Goal: Task Accomplishment & Management: Contribute content

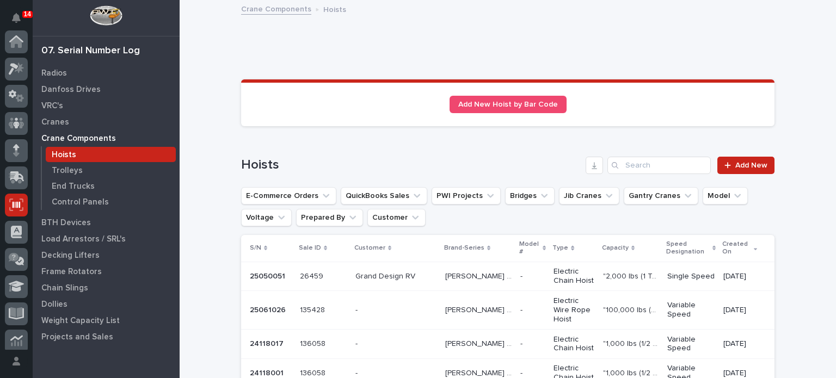
scroll to position [163, 0]
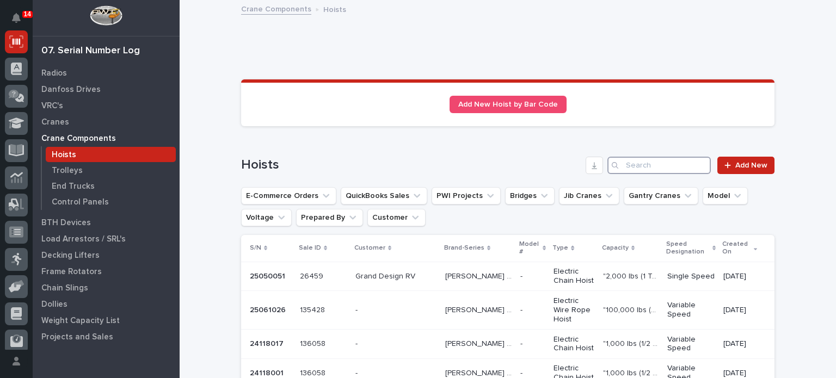
click at [663, 162] on input "Search" at bounding box center [659, 165] width 103 height 17
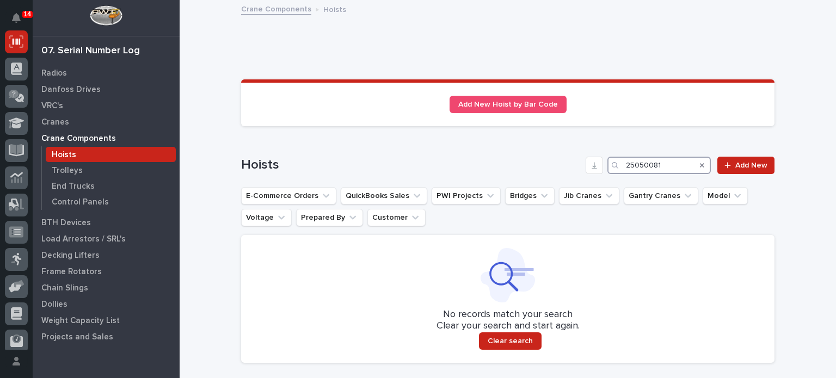
drag, startPoint x: 671, startPoint y: 158, endPoint x: 563, endPoint y: 174, distance: 108.9
click at [563, 174] on div "Hoists 25050081 Add New" at bounding box center [508, 165] width 534 height 17
type input "25050081"
click at [746, 163] on span "Add New" at bounding box center [751, 166] width 32 height 8
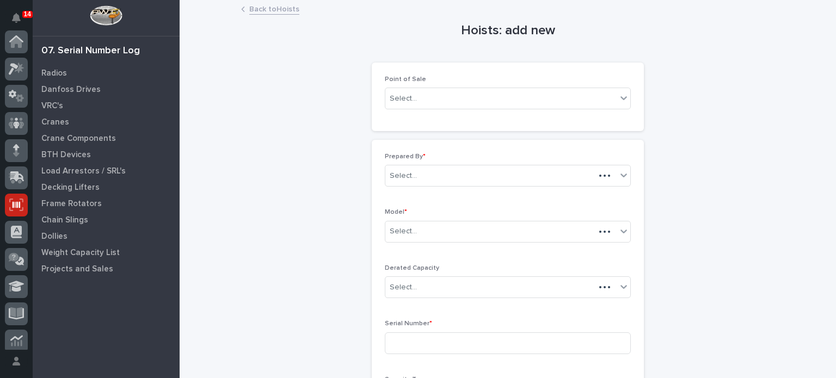
scroll to position [163, 0]
click at [612, 100] on div "Select..." at bounding box center [500, 99] width 231 height 18
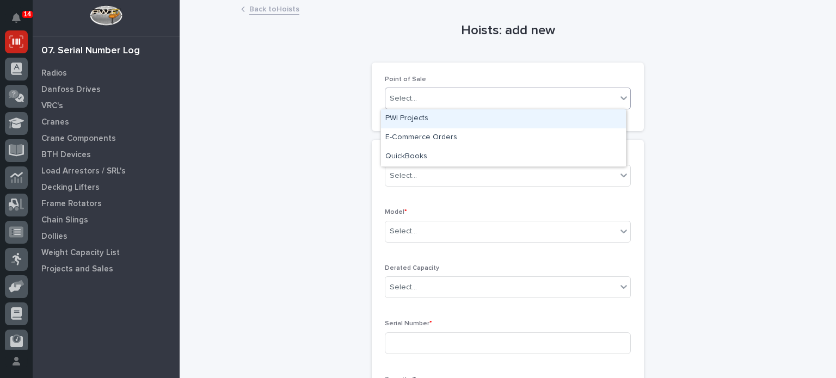
click at [452, 113] on div "PWI Projects" at bounding box center [503, 118] width 245 height 19
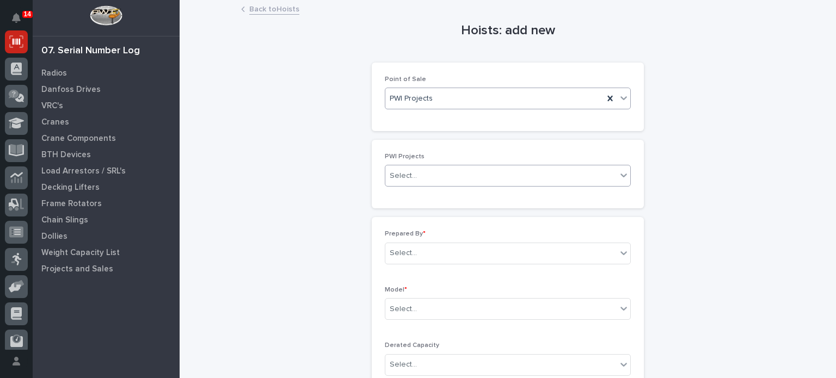
click at [439, 165] on div "Select..." at bounding box center [508, 176] width 246 height 22
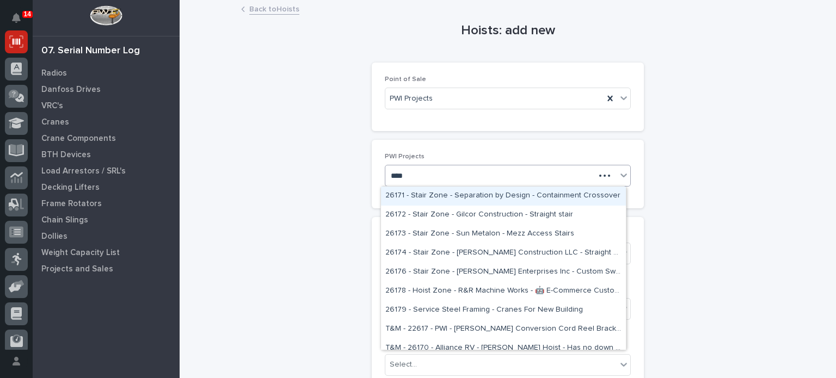
type input "*****"
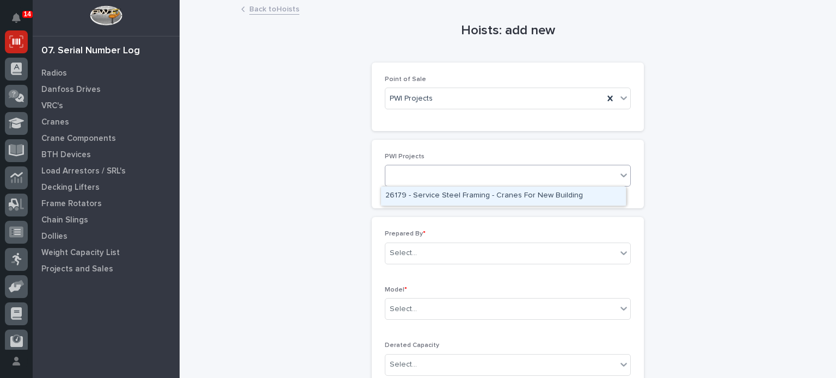
click at [482, 185] on div "26179" at bounding box center [508, 176] width 246 height 22
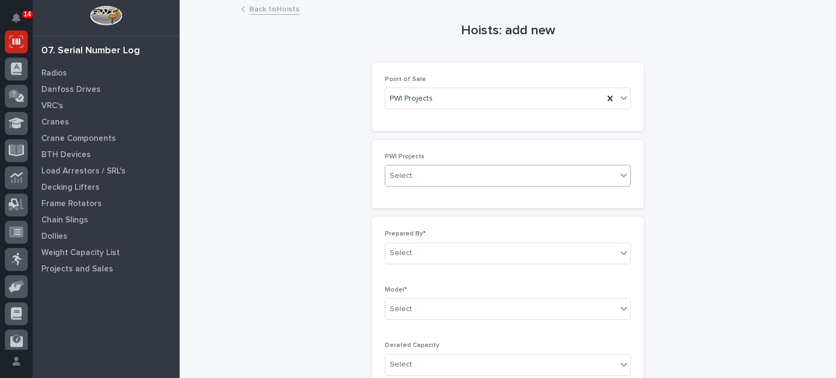
click at [479, 180] on div "Select..." at bounding box center [500, 176] width 231 height 18
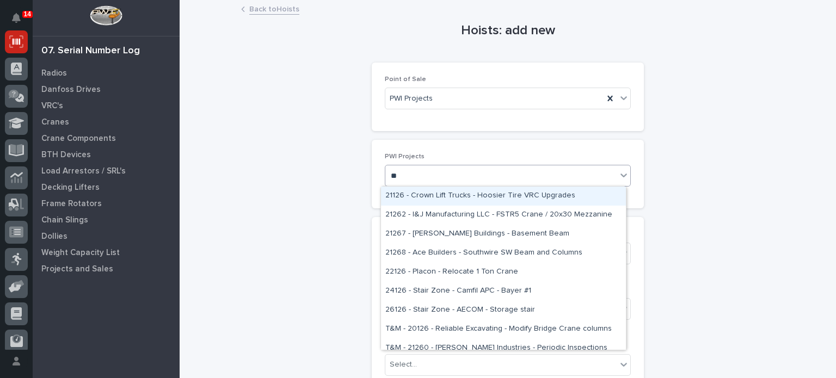
type input "*"
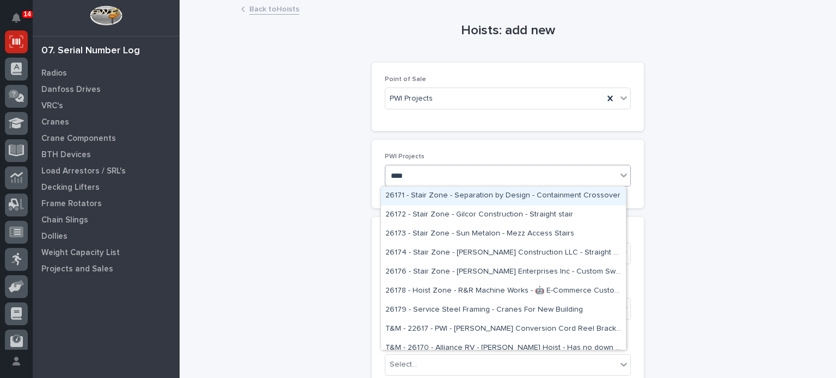
type input "*****"
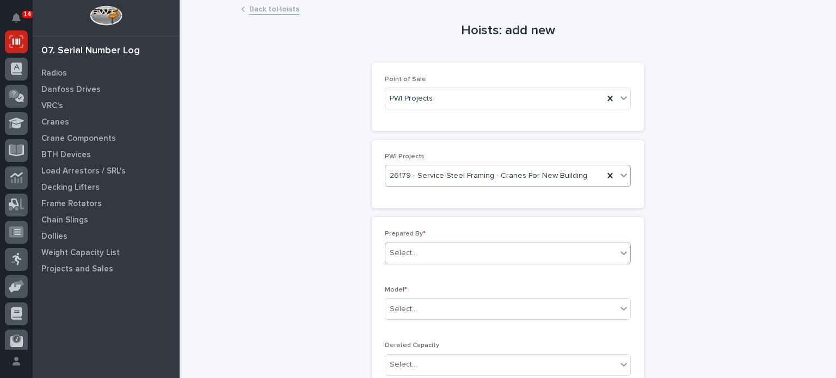
click at [449, 252] on div "Select..." at bounding box center [500, 253] width 231 height 18
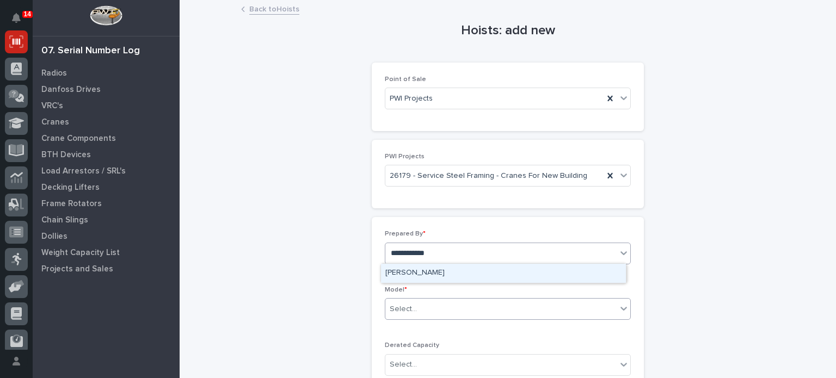
type input "**********"
click at [451, 312] on div "Select..." at bounding box center [500, 310] width 231 height 18
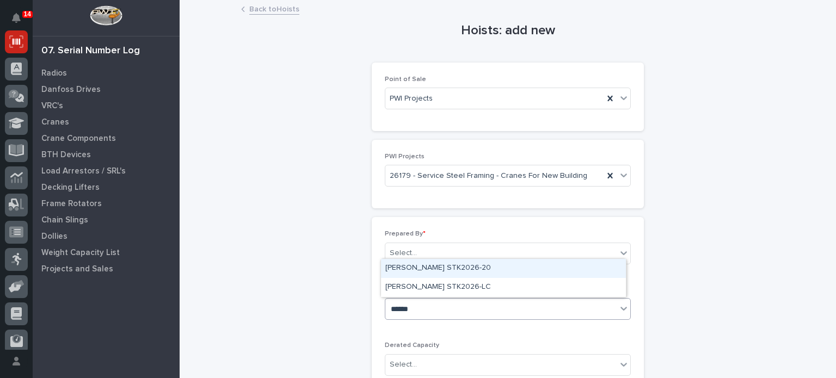
type input "*******"
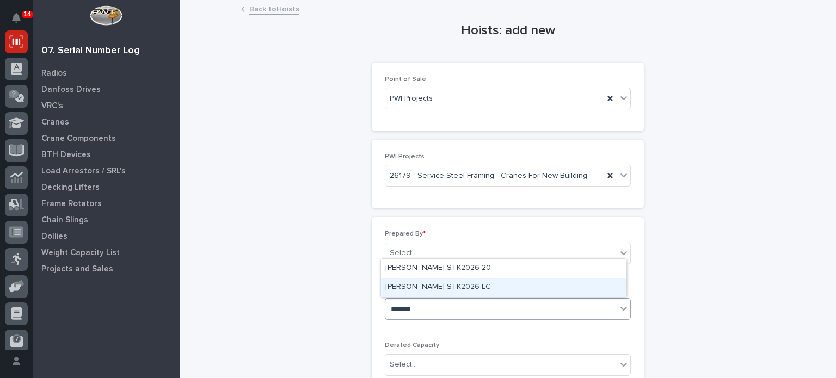
click at [450, 288] on div "[PERSON_NAME] STK2026-LC" at bounding box center [503, 287] width 245 height 19
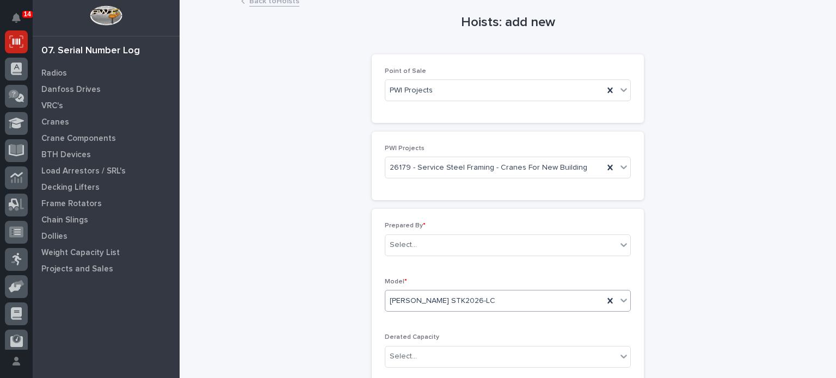
scroll to position [9, 0]
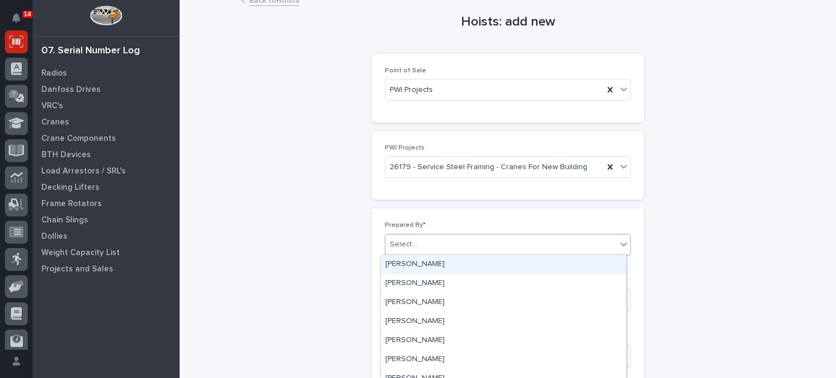
click at [451, 250] on div "Select..." at bounding box center [500, 245] width 231 height 18
type input "**********"
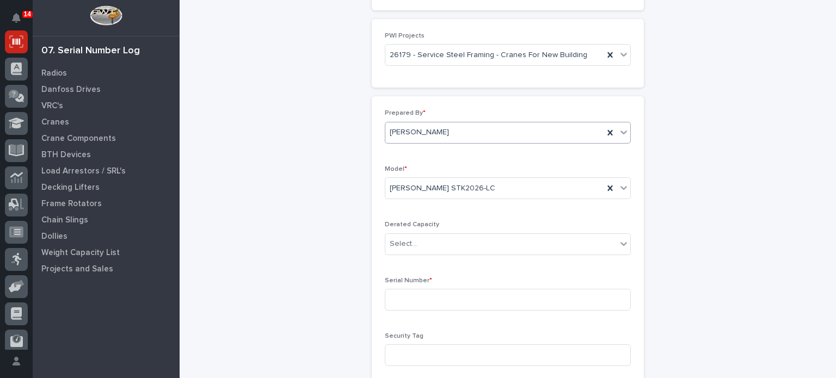
scroll to position [137, 0]
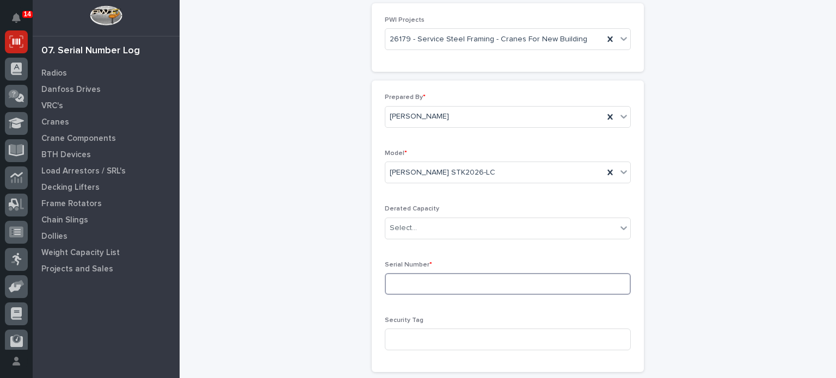
click at [422, 279] on input at bounding box center [508, 284] width 246 height 22
type input "@"
paste input "25050081"
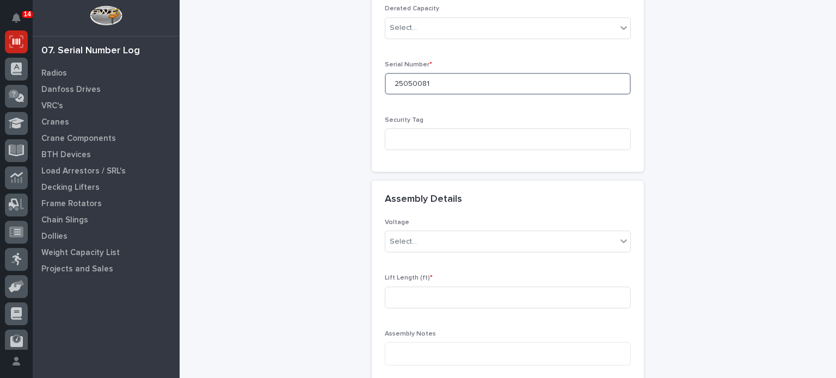
scroll to position [338, 0]
type input "25050081"
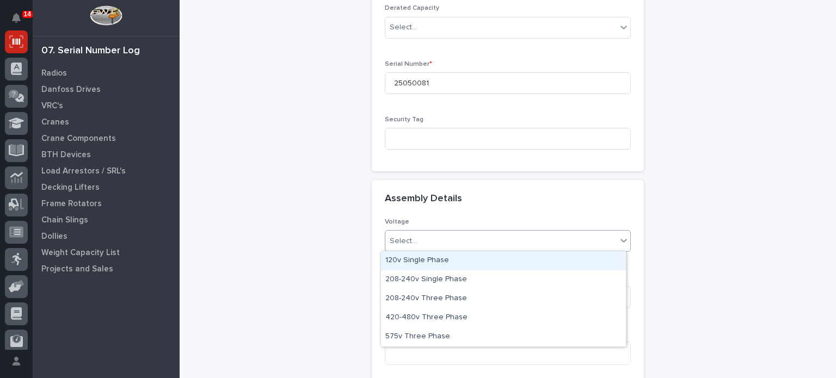
click at [438, 232] on div "Select..." at bounding box center [500, 241] width 231 height 18
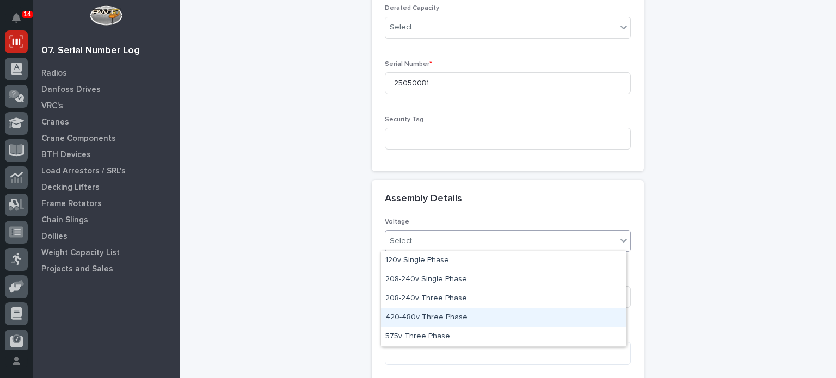
click at [422, 315] on div "420-480v Three Phase" at bounding box center [503, 318] width 245 height 19
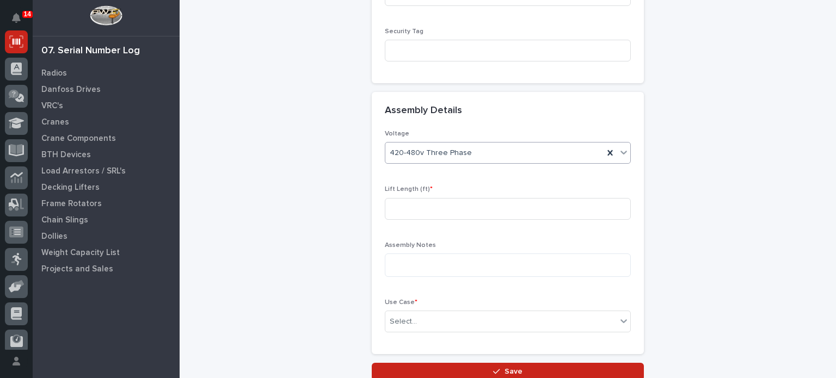
scroll to position [427, 0]
click at [431, 204] on input at bounding box center [508, 208] width 246 height 22
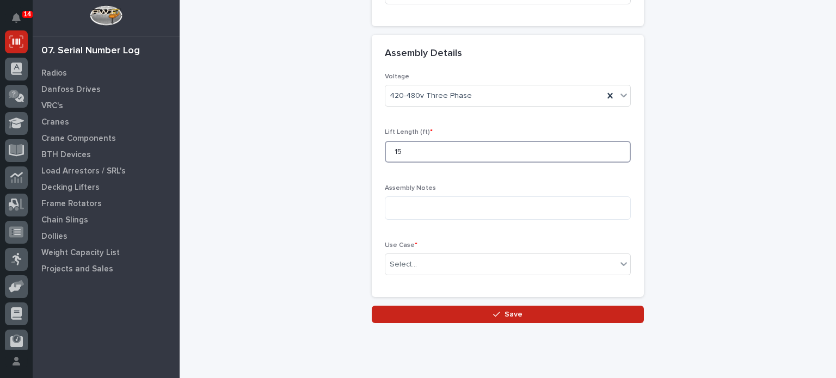
scroll to position [486, 0]
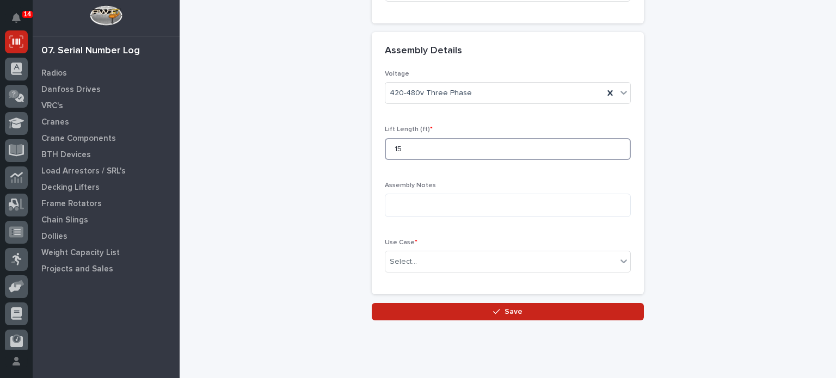
type input "15"
click at [431, 204] on textarea at bounding box center [508, 205] width 246 height 23
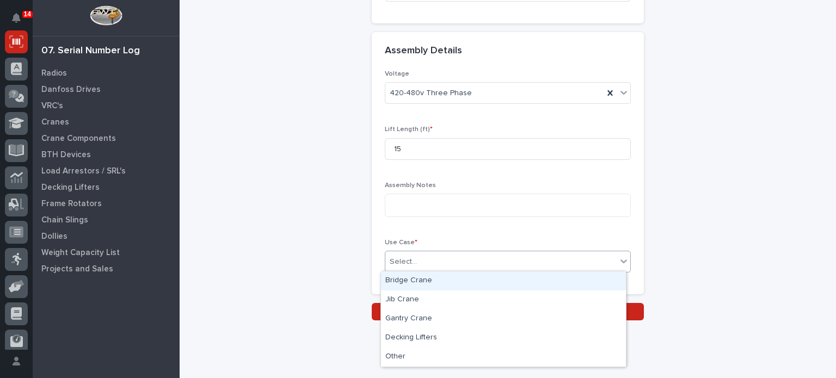
click at [402, 253] on div "Select..." at bounding box center [500, 262] width 231 height 18
click at [404, 285] on div "Bridge Crane" at bounding box center [503, 281] width 245 height 19
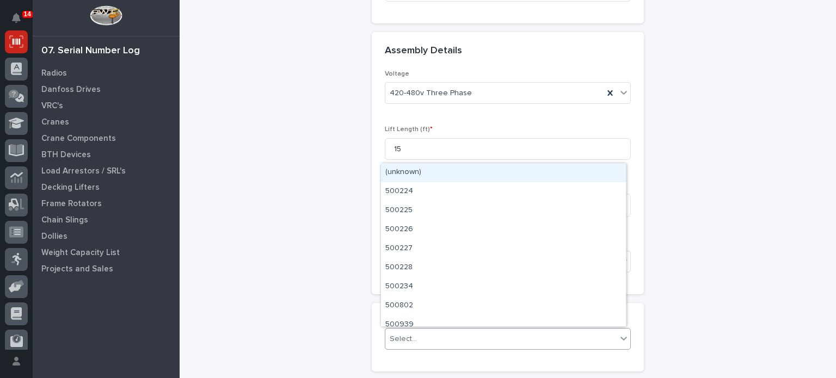
click at [409, 334] on div "Select..." at bounding box center [403, 339] width 27 height 11
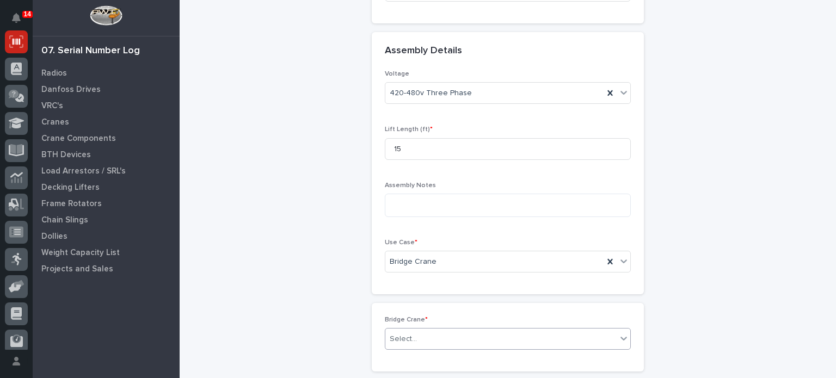
drag, startPoint x: 407, startPoint y: 330, endPoint x: 453, endPoint y: 338, distance: 46.4
click at [453, 338] on div "Select..." at bounding box center [500, 339] width 231 height 18
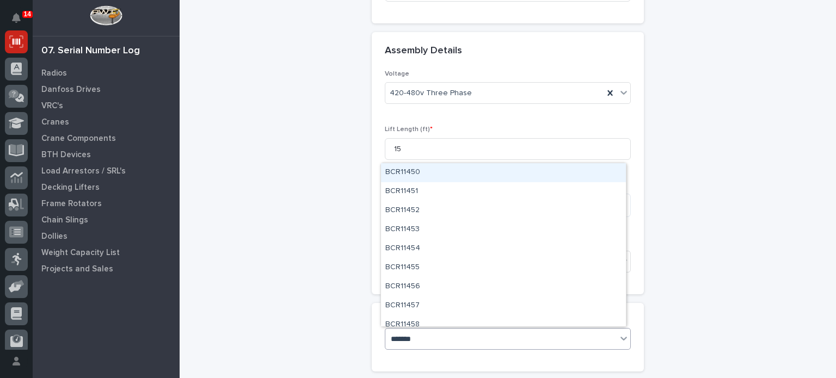
type input "********"
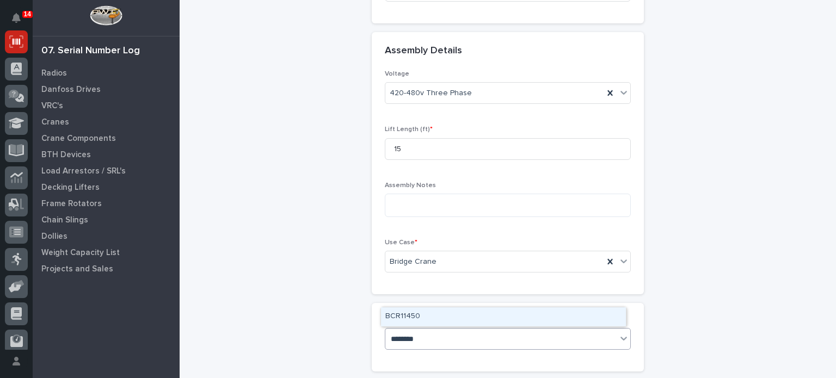
click at [464, 313] on div "BCR11450" at bounding box center [503, 317] width 245 height 19
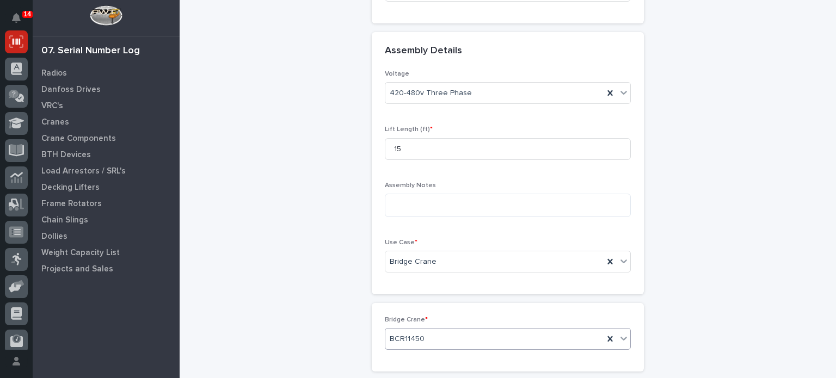
scroll to position [589, 0]
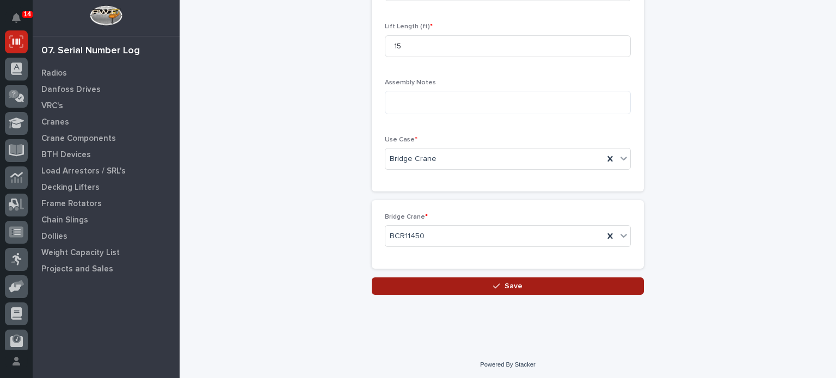
click at [505, 283] on span "Save" at bounding box center [514, 286] width 18 height 10
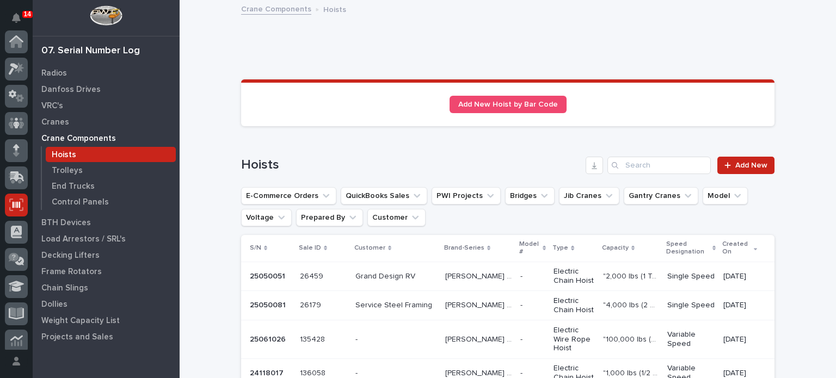
scroll to position [163, 0]
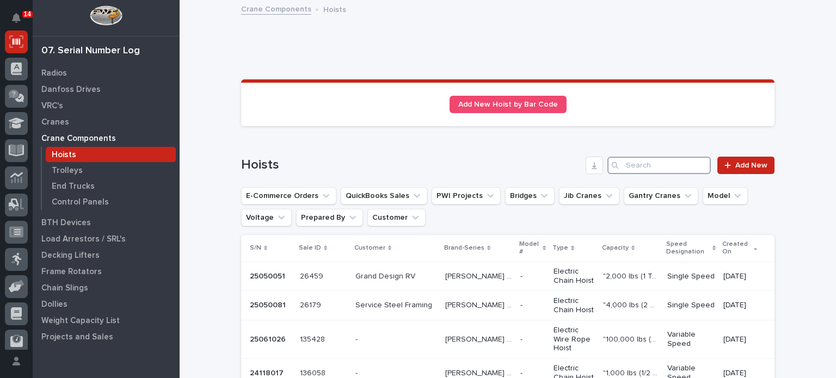
click at [647, 167] on input "Search" at bounding box center [659, 165] width 103 height 17
paste input "25050081"
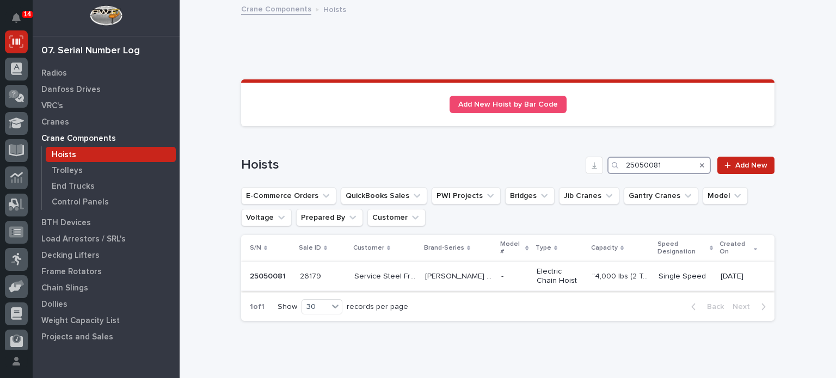
type input "25050081"
click at [355, 268] on div "Service Steel Framing Service Steel Framing" at bounding box center [385, 277] width 62 height 18
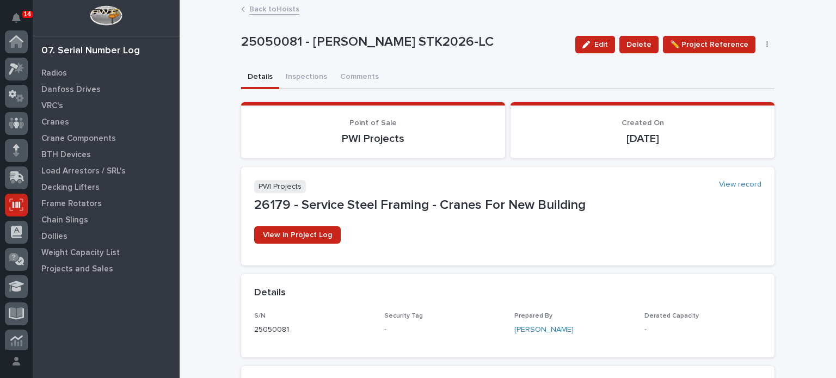
scroll to position [163, 0]
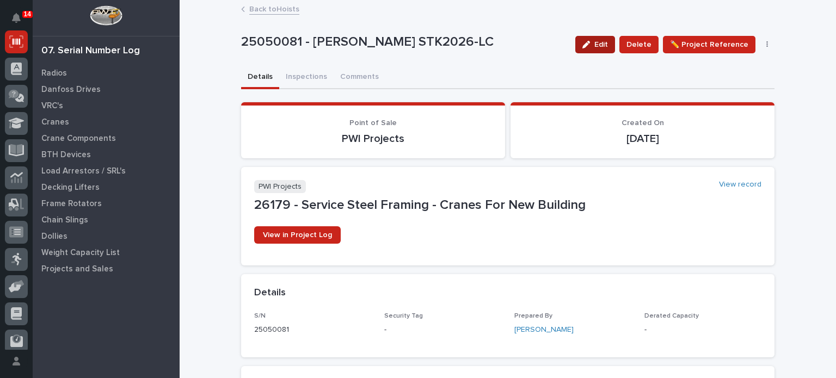
click at [604, 40] on span "Edit" at bounding box center [601, 45] width 14 height 10
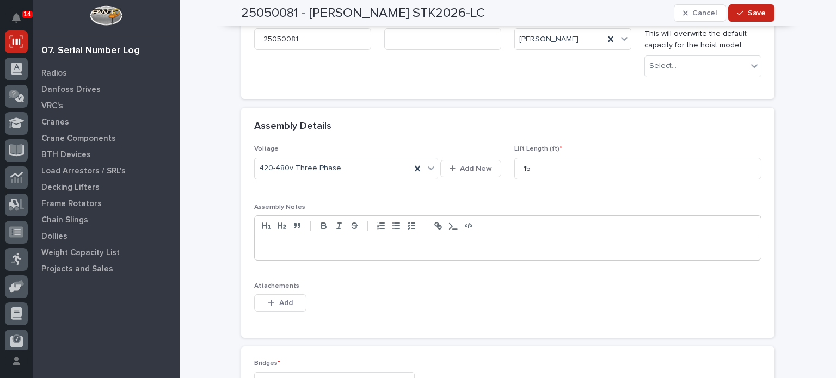
scroll to position [297, 0]
drag, startPoint x: 385, startPoint y: 204, endPoint x: 231, endPoint y: 220, distance: 155.4
click at [231, 220] on div "Loading... Saving… Loading... Saving… 25050081 - [PERSON_NAME] STK2026-LC Cance…" at bounding box center [508, 212] width 657 height 1016
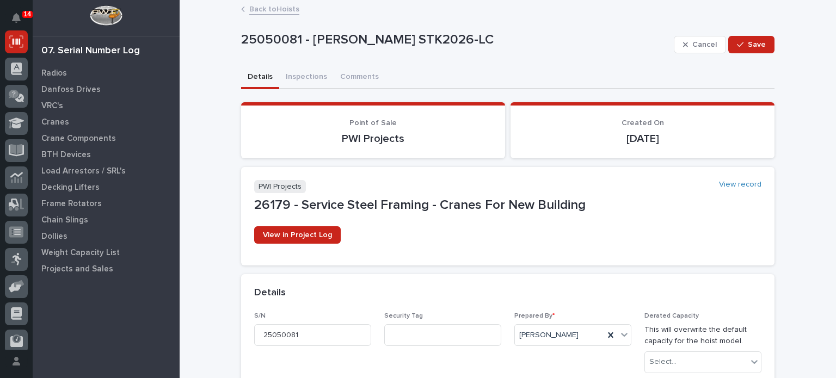
scroll to position [0, 0]
click at [696, 43] on span "Cancel" at bounding box center [704, 45] width 24 height 10
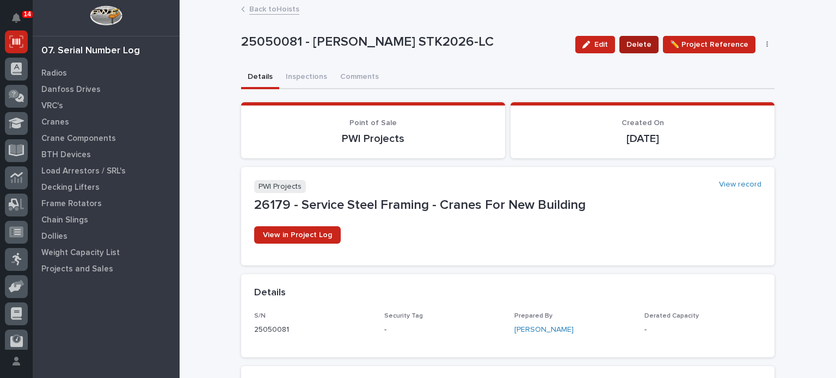
click at [640, 45] on span "Delete" at bounding box center [639, 44] width 25 height 13
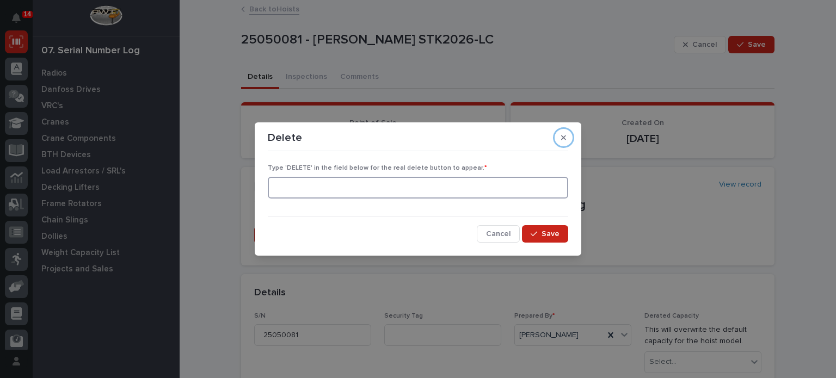
click at [530, 182] on input at bounding box center [418, 188] width 301 height 22
type input "DELETE"
click at [532, 235] on icon "button" at bounding box center [534, 234] width 7 height 8
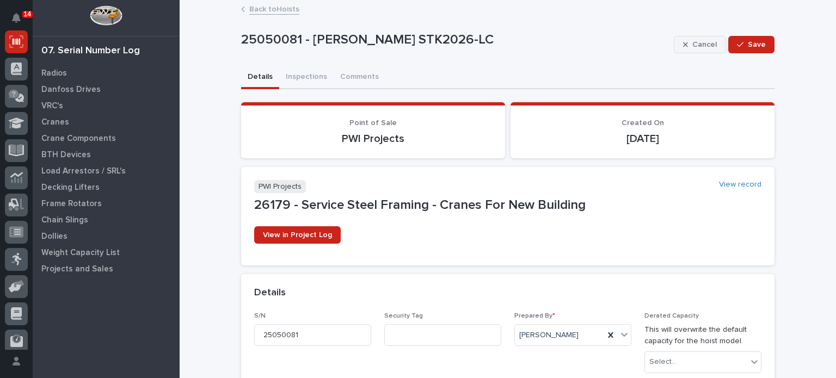
click at [719, 46] on button "Cancel" at bounding box center [700, 44] width 52 height 17
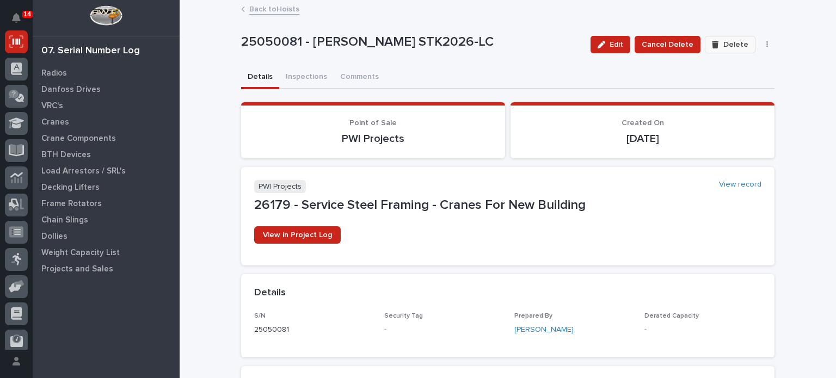
click at [724, 47] on span "Delete" at bounding box center [736, 45] width 25 height 10
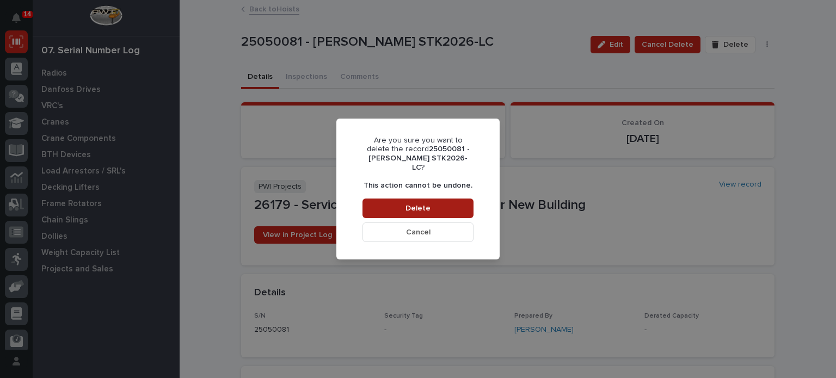
click at [440, 202] on button "Delete" at bounding box center [418, 209] width 111 height 20
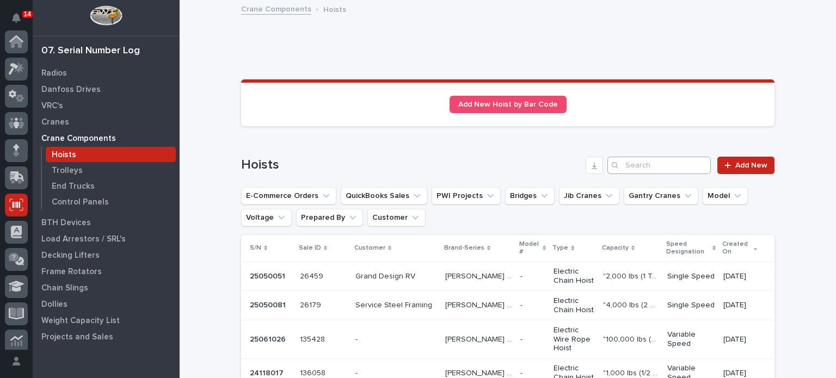
scroll to position [163, 0]
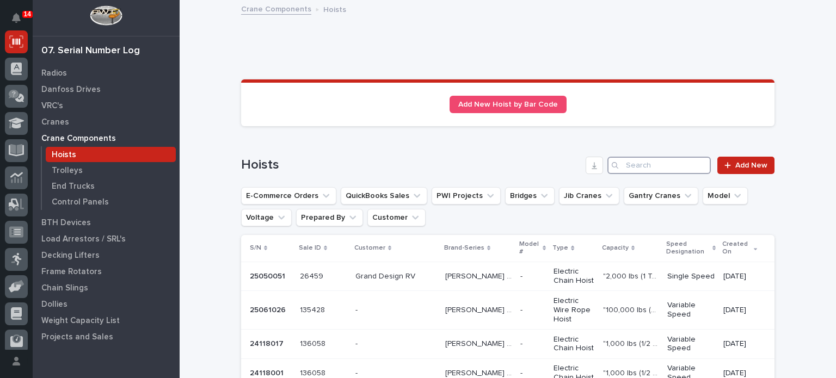
click at [633, 166] on input "Search" at bounding box center [659, 165] width 103 height 17
paste input "25050081"
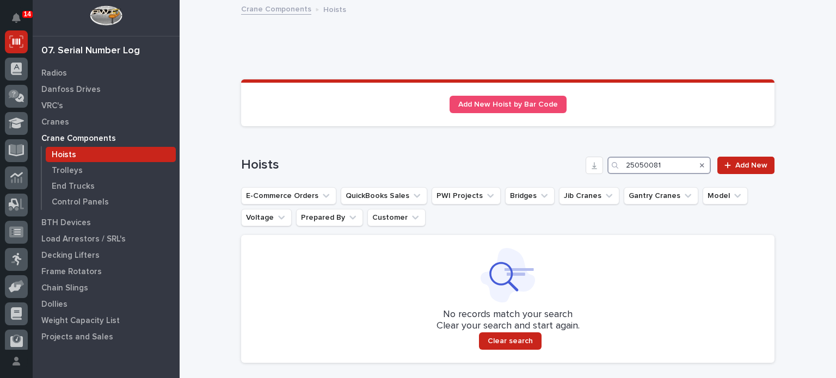
click at [633, 166] on input "25050081" at bounding box center [659, 165] width 103 height 17
type input "25050081"
click at [745, 163] on span "Add New" at bounding box center [751, 166] width 32 height 8
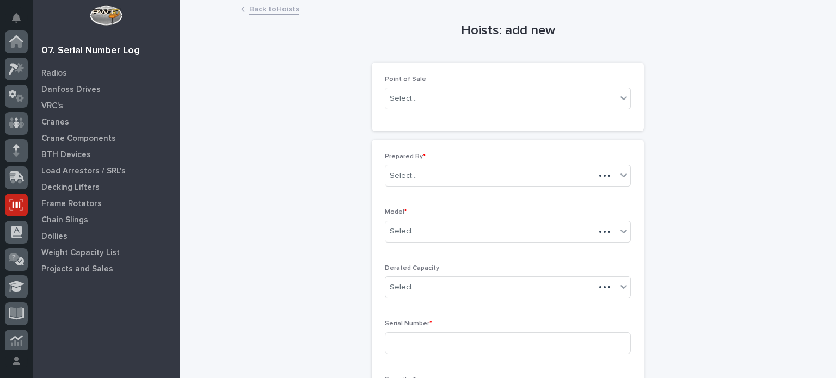
scroll to position [163, 0]
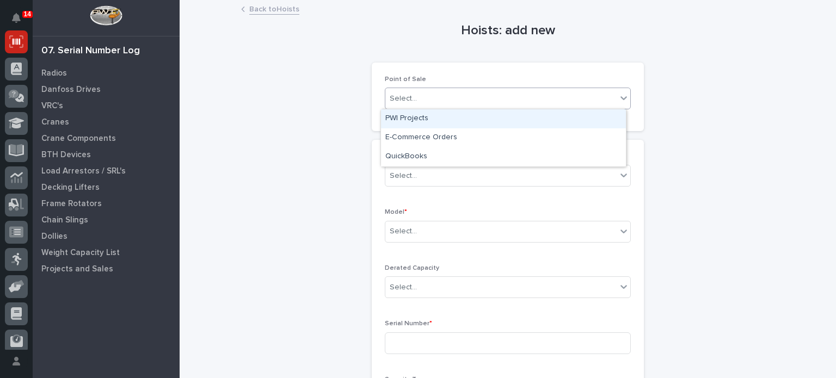
click at [571, 100] on div "Select..." at bounding box center [500, 99] width 231 height 18
click at [505, 121] on div "PWI Projects" at bounding box center [503, 118] width 245 height 19
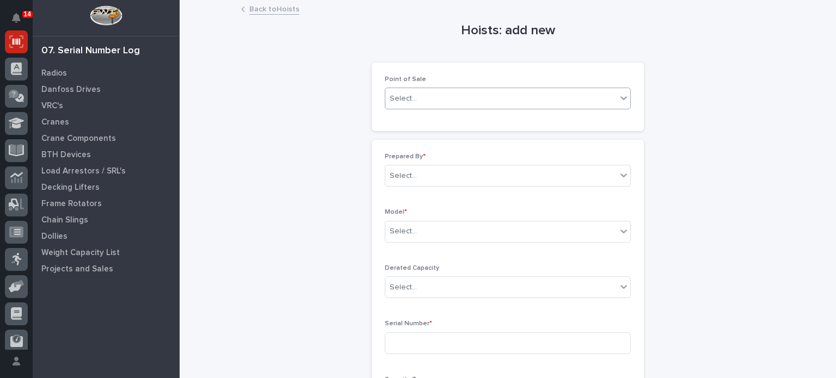
click at [505, 121] on div "Point of Sale option PWI Projects, selected. 0 results available. Select is foc…" at bounding box center [508, 97] width 272 height 69
click at [451, 175] on div "Select..." at bounding box center [500, 176] width 231 height 18
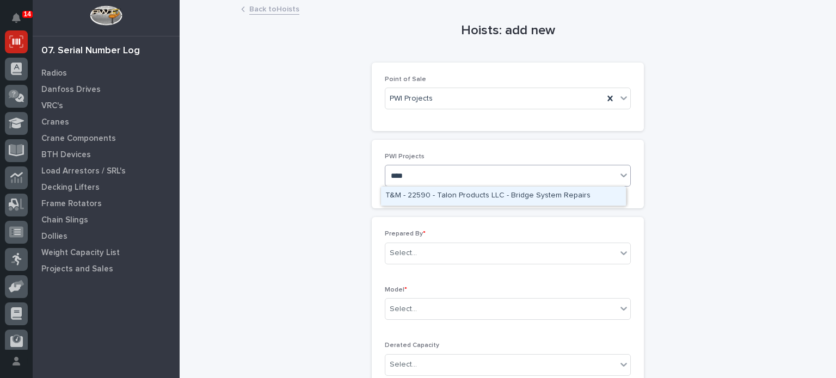
type input "*****"
click at [444, 197] on div "25909 - [PERSON_NAME] - Dual Bridge 4 Ton Crane System" at bounding box center [503, 196] width 245 height 19
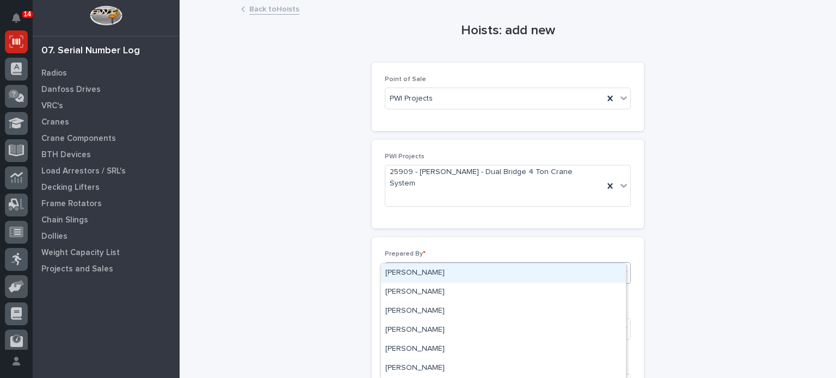
click at [436, 265] on div "Select..." at bounding box center [500, 274] width 231 height 18
type input "*"
type input "**********"
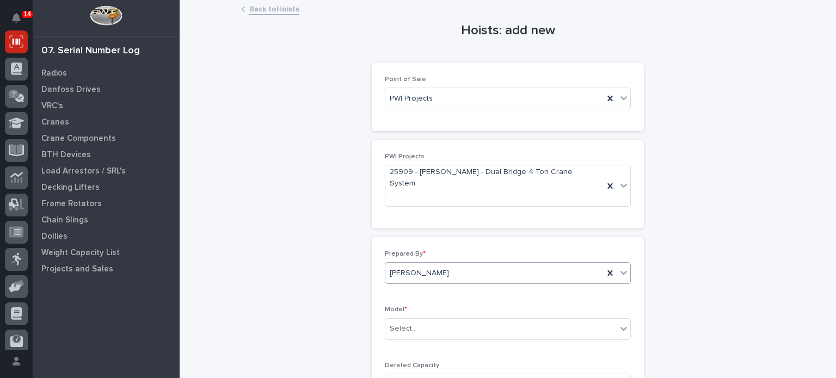
scroll to position [40, 0]
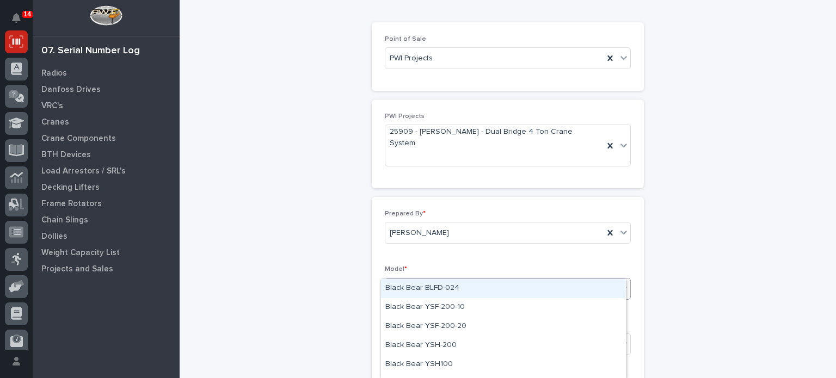
click at [445, 280] on div "Select..." at bounding box center [500, 289] width 231 height 18
type input "*******"
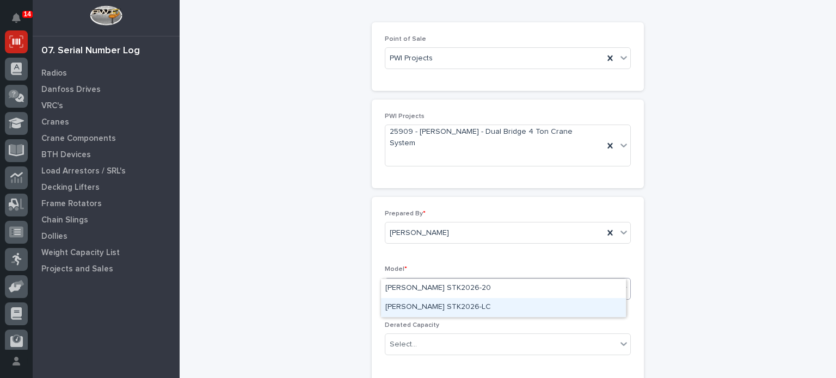
click at [448, 315] on div "[PERSON_NAME] STK2026-LC" at bounding box center [503, 307] width 245 height 19
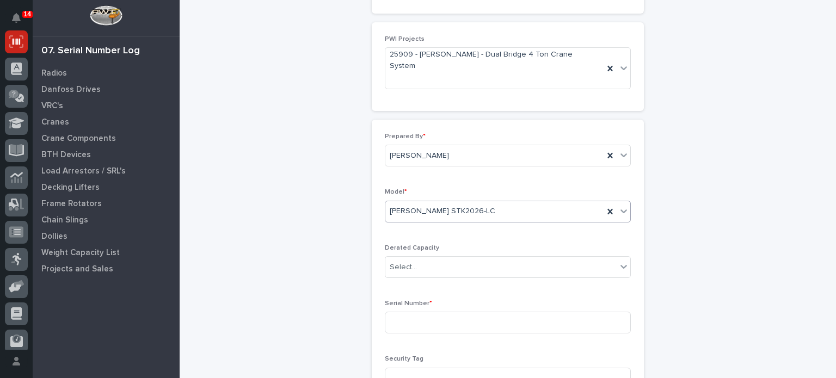
scroll to position [119, 0]
click at [441, 311] on input at bounding box center [508, 322] width 246 height 22
paste input "25050081"
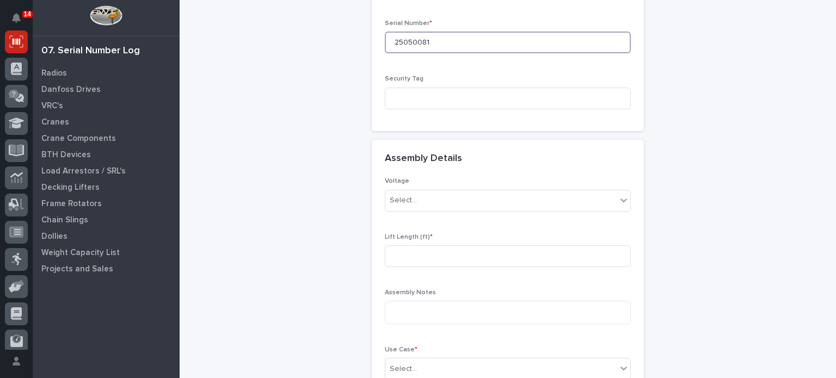
scroll to position [407, 0]
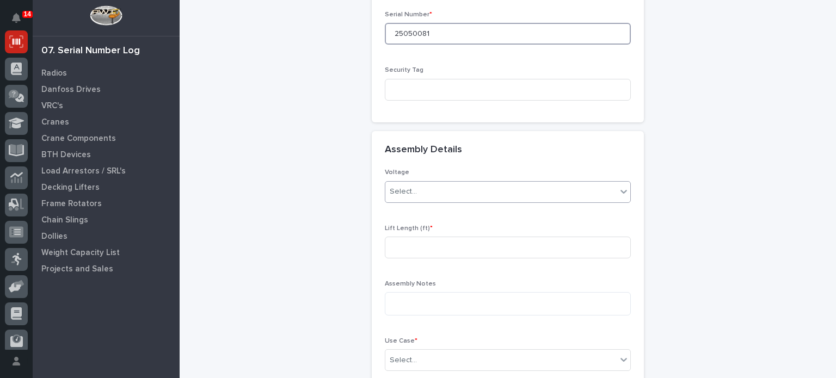
type input "25050081"
click at [427, 183] on div "Select..." at bounding box center [500, 192] width 231 height 18
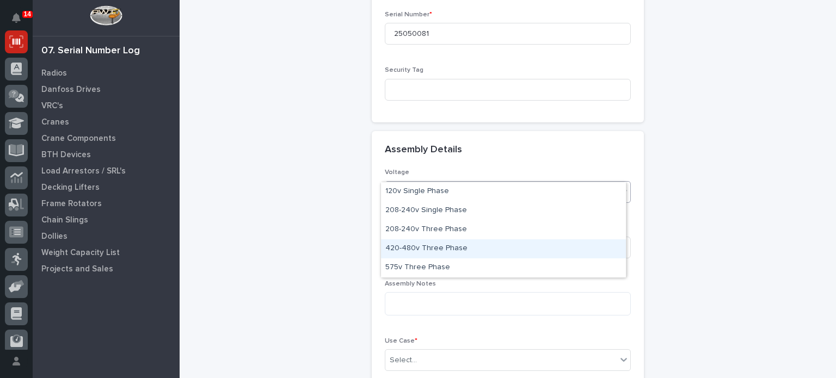
click at [409, 246] on div "420-480v Three Phase" at bounding box center [503, 249] width 245 height 19
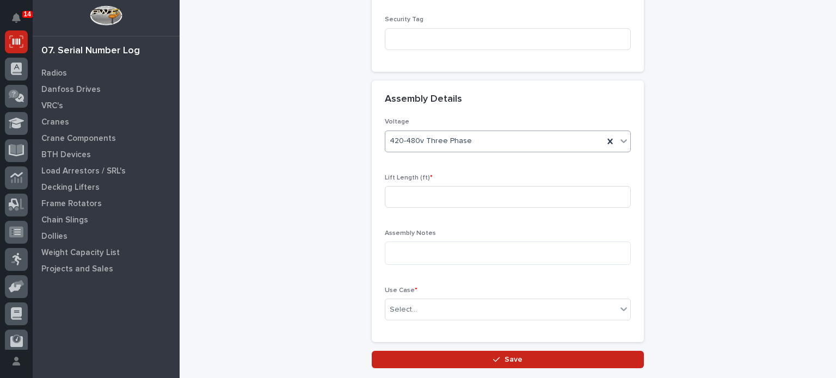
scroll to position [459, 0]
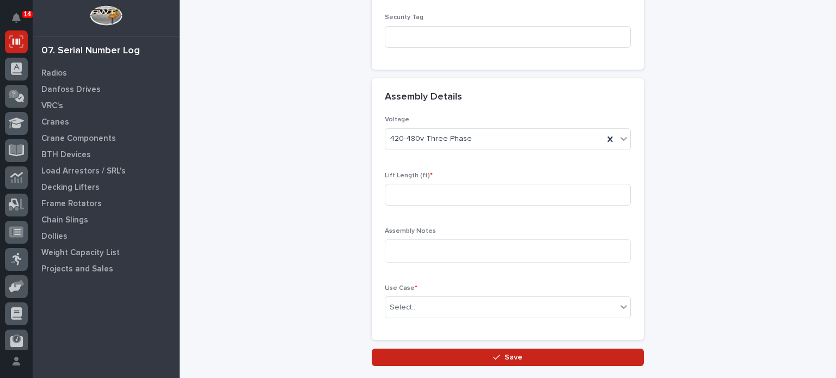
click at [429, 172] on div "Lift Length (ft) *" at bounding box center [508, 193] width 246 height 42
click at [429, 184] on input at bounding box center [508, 195] width 246 height 22
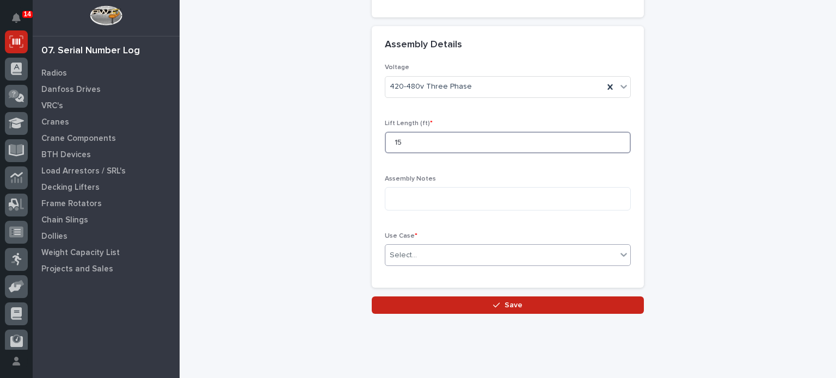
type input "15"
click at [416, 247] on div "Select..." at bounding box center [500, 256] width 231 height 18
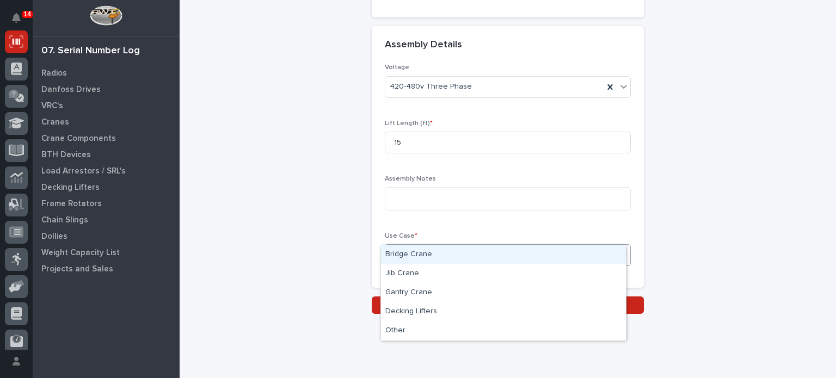
click at [418, 248] on div "Bridge Crane" at bounding box center [503, 255] width 245 height 19
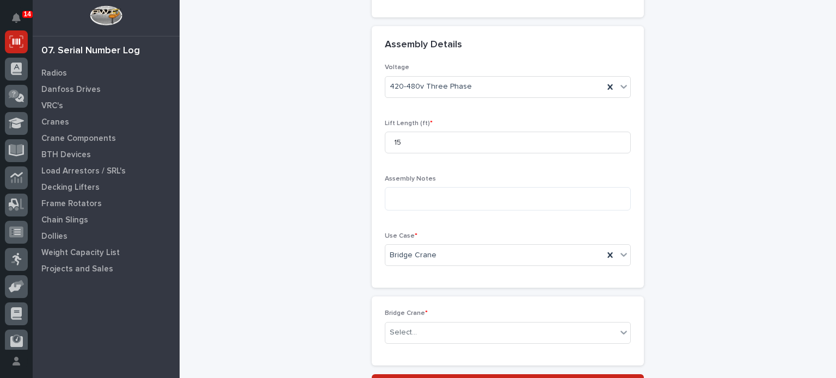
click at [436, 310] on div "Bridge Crane * Select..." at bounding box center [508, 331] width 246 height 42
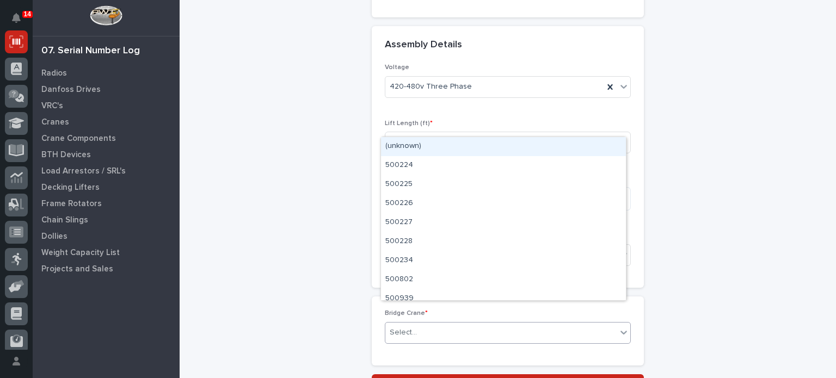
click at [436, 324] on div "Select..." at bounding box center [500, 333] width 231 height 18
type input "********"
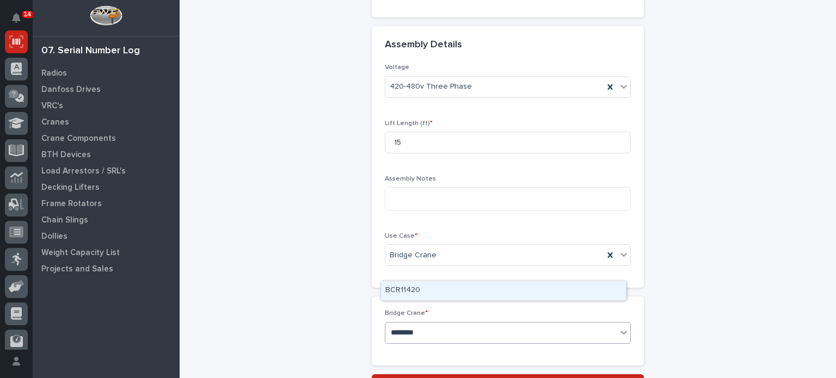
click at [439, 292] on div "BCR11420" at bounding box center [503, 290] width 245 height 19
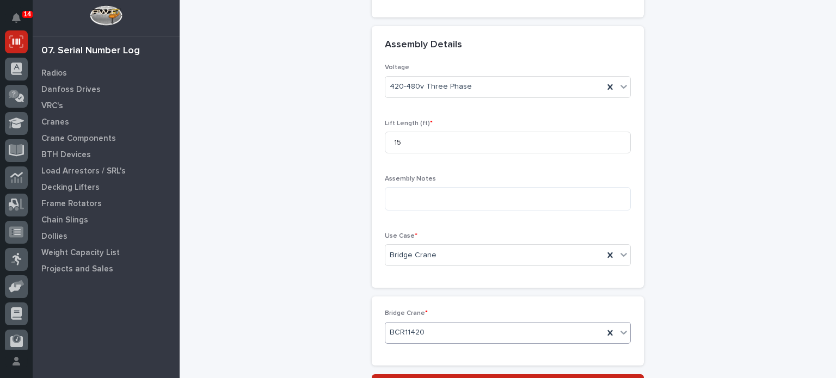
scroll to position [589, 0]
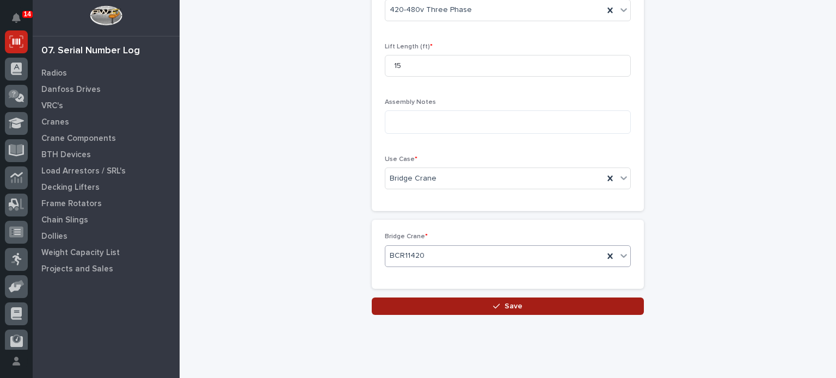
click at [477, 298] on button "Save" at bounding box center [508, 306] width 272 height 17
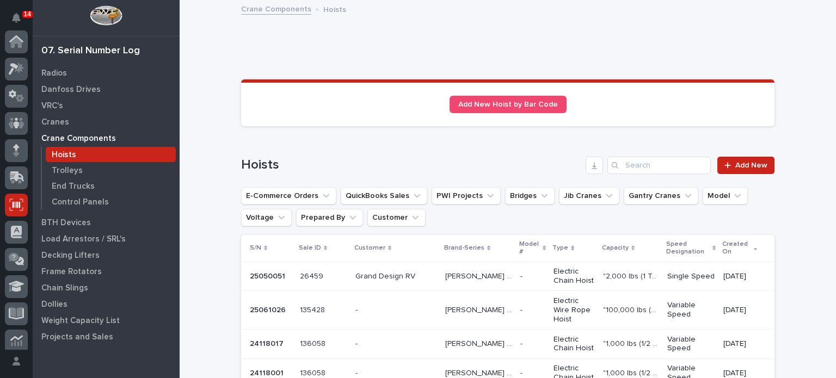
scroll to position [163, 0]
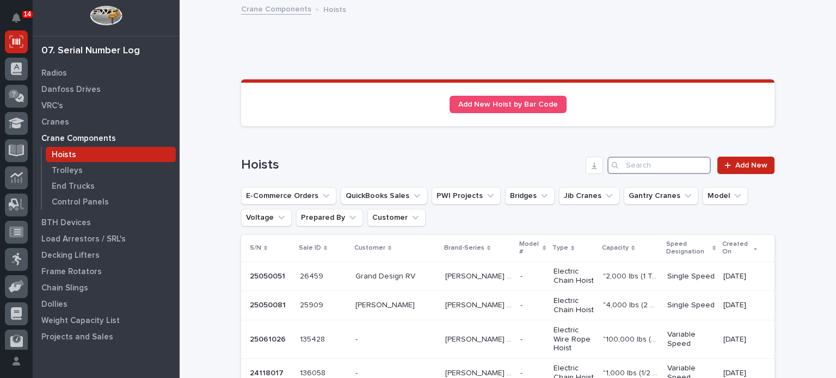
click at [666, 165] on input "Search" at bounding box center [659, 165] width 103 height 17
paste input "25050081"
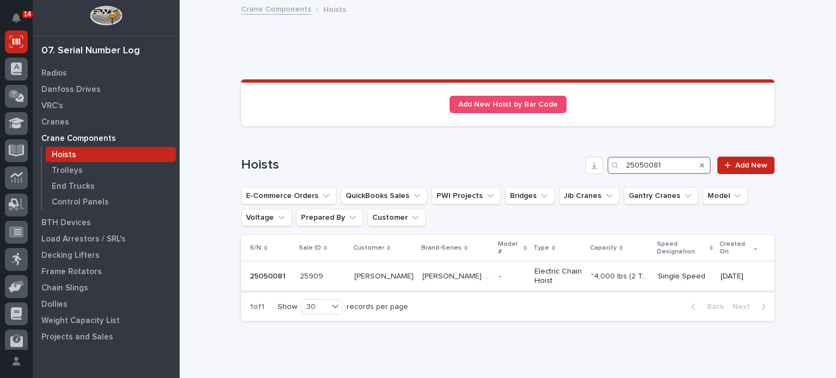
type input "25050081"
click at [422, 268] on div "[PERSON_NAME] STK [PERSON_NAME] STK" at bounding box center [456, 277] width 68 height 18
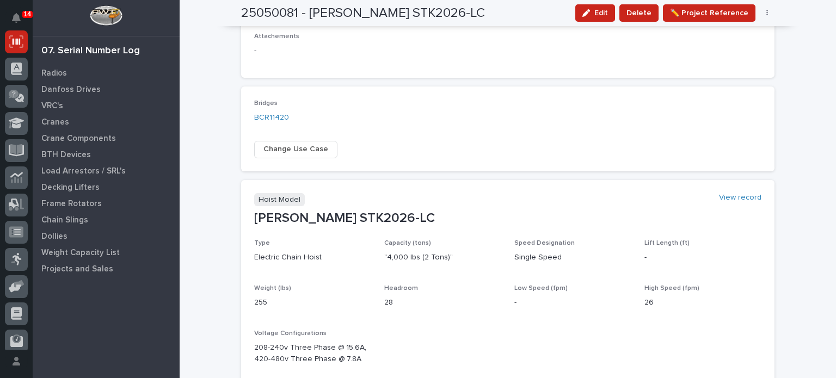
scroll to position [479, 0]
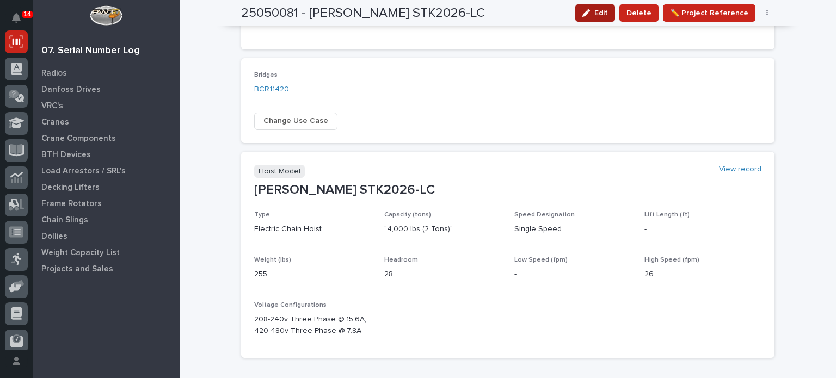
click at [590, 12] on icon "button" at bounding box center [587, 13] width 8 height 8
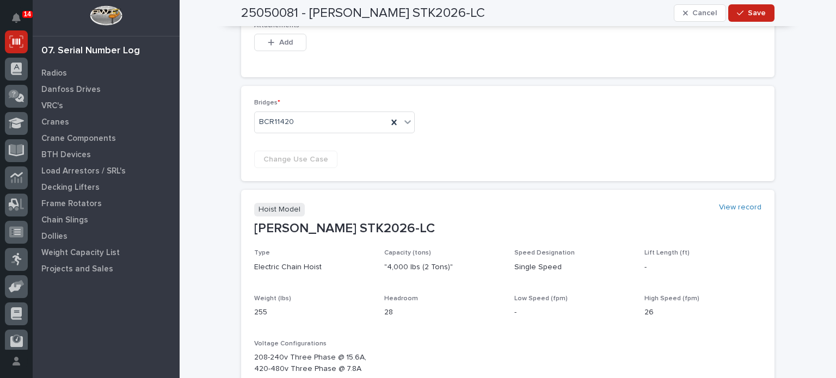
scroll to position [538, 0]
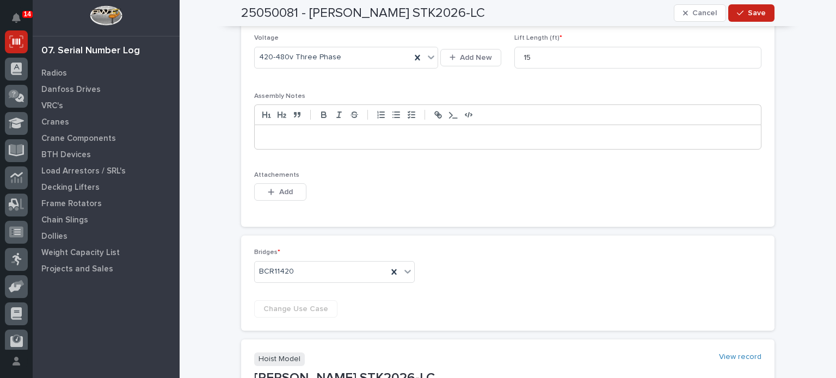
click at [510, 136] on p at bounding box center [508, 137] width 490 height 11
click at [509, 132] on p at bounding box center [508, 137] width 490 height 11
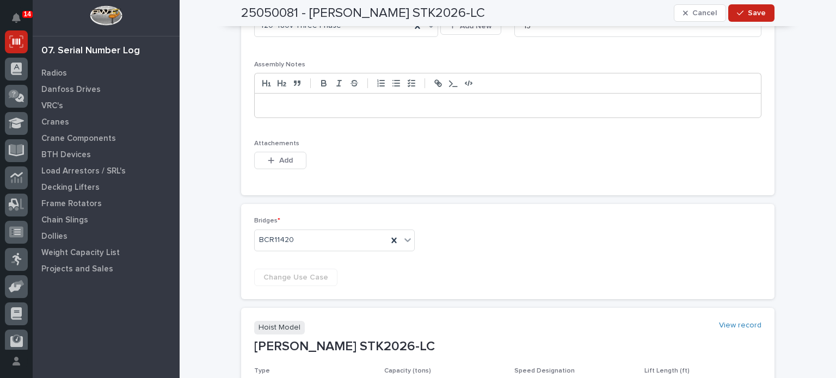
scroll to position [445, 0]
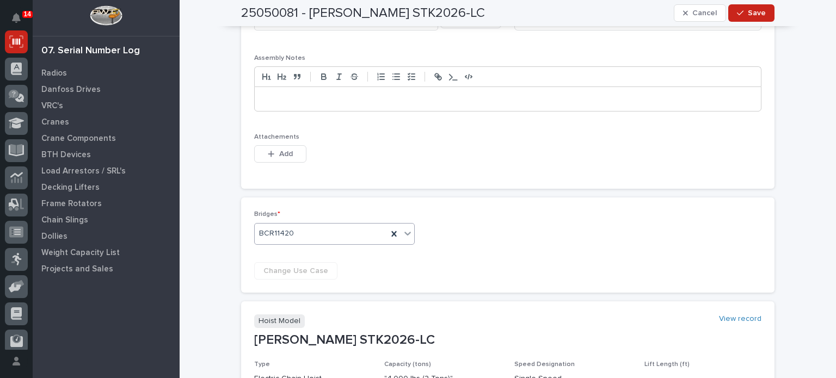
click at [295, 227] on div "BCR11420" at bounding box center [321, 234] width 133 height 18
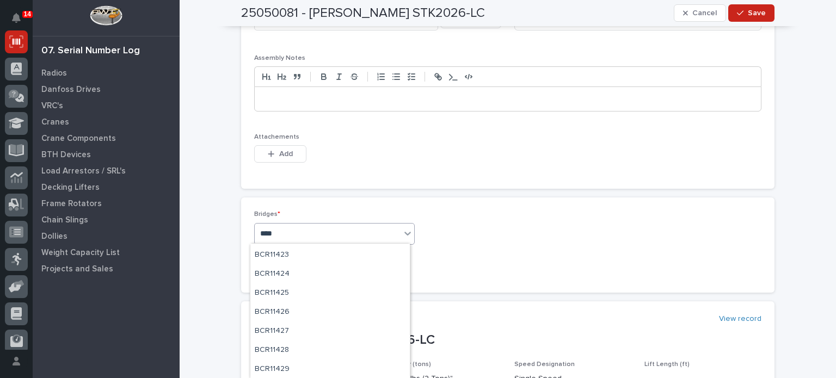
scroll to position [93, 0]
type input "*****"
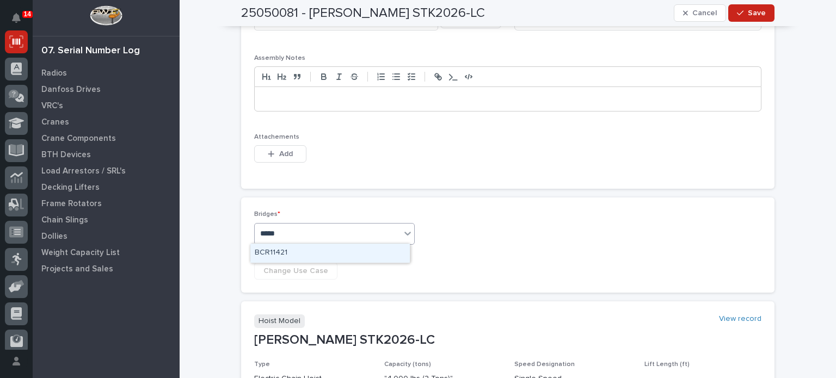
scroll to position [0, 0]
click at [280, 248] on div "BCR11421" at bounding box center [330, 253] width 160 height 19
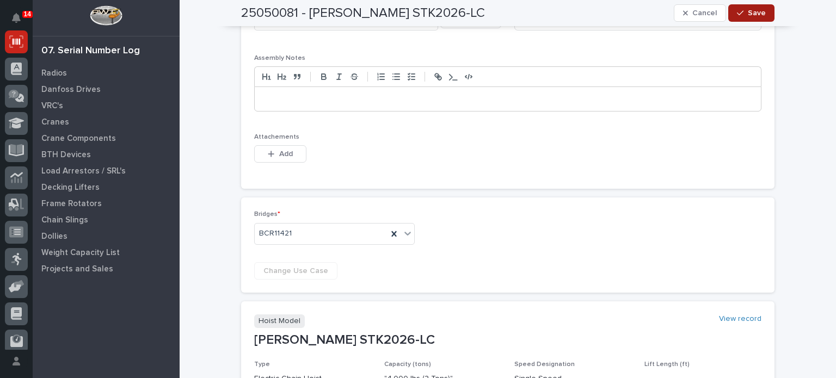
click at [752, 17] on span "Save" at bounding box center [757, 13] width 18 height 10
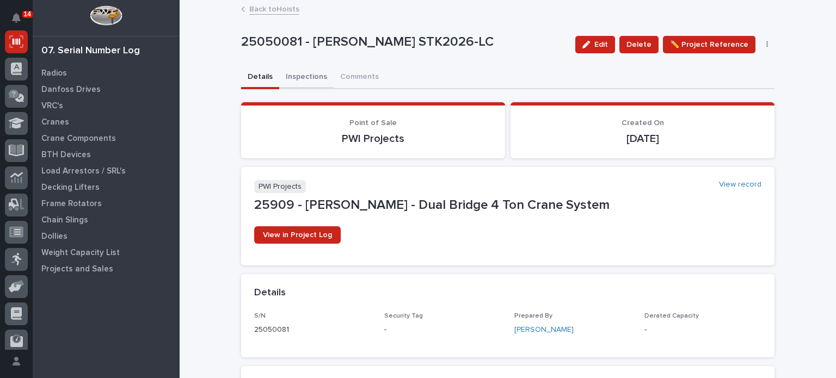
click at [310, 75] on button "Inspections" at bounding box center [306, 77] width 54 height 23
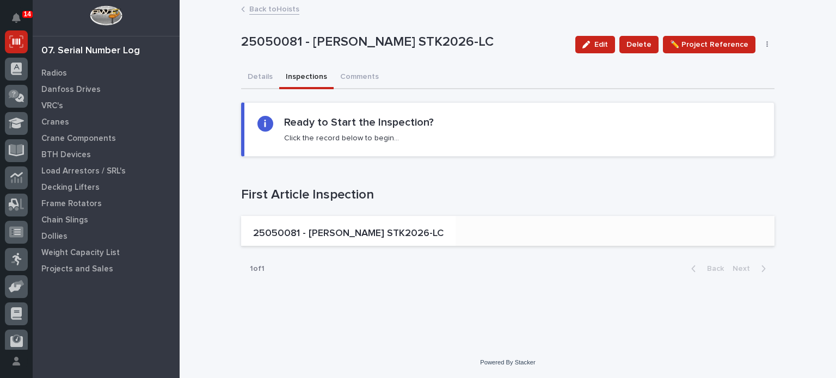
click at [272, 237] on p "25050081 - [PERSON_NAME] STK2026-LC" at bounding box center [348, 234] width 191 height 12
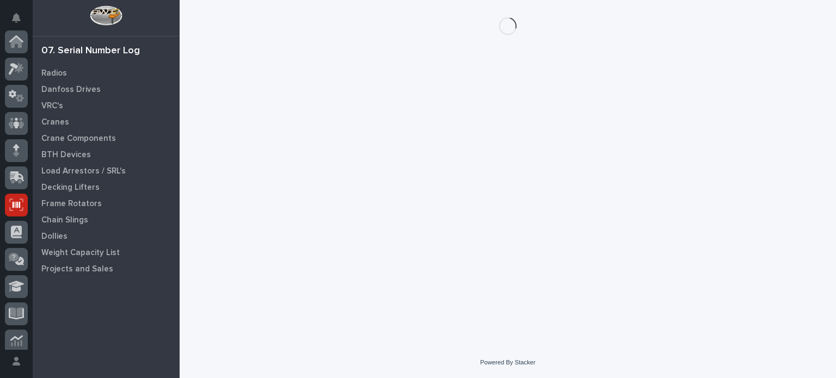
scroll to position [163, 0]
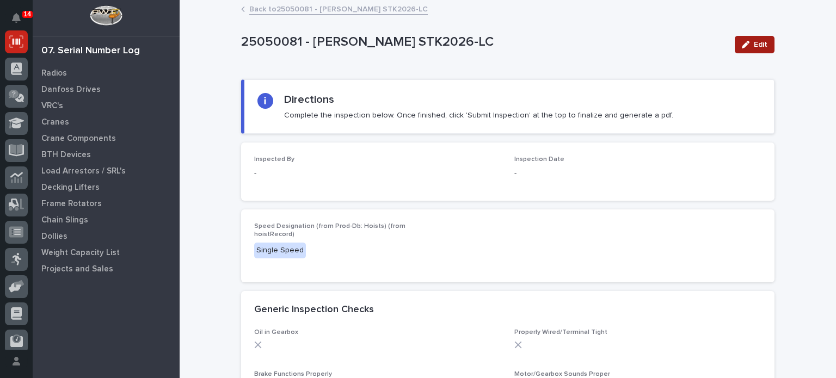
click at [762, 44] on span "Edit" at bounding box center [761, 45] width 14 height 10
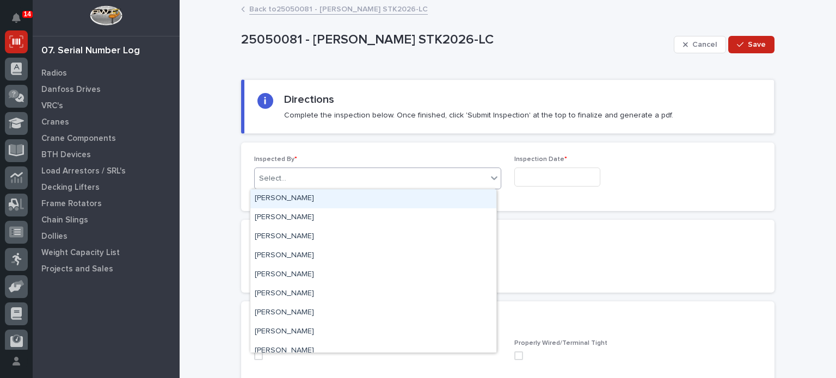
click at [357, 183] on div "Select..." at bounding box center [371, 179] width 232 height 18
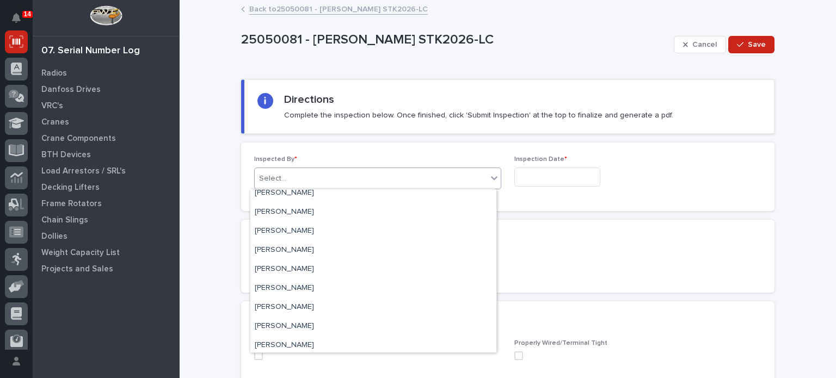
scroll to position [671, 0]
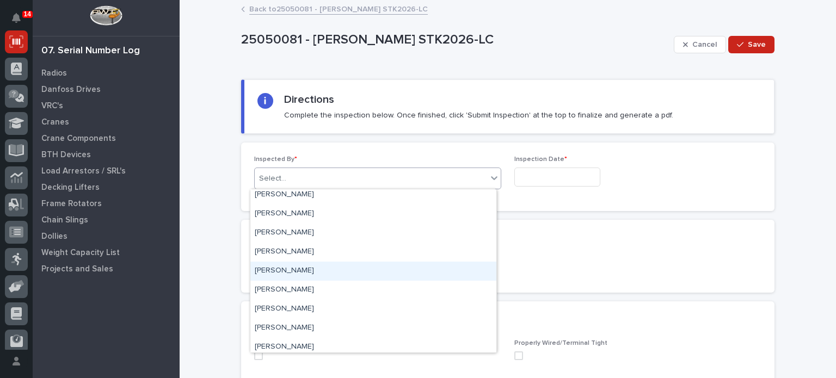
click at [311, 268] on div "[PERSON_NAME]" at bounding box center [373, 271] width 246 height 19
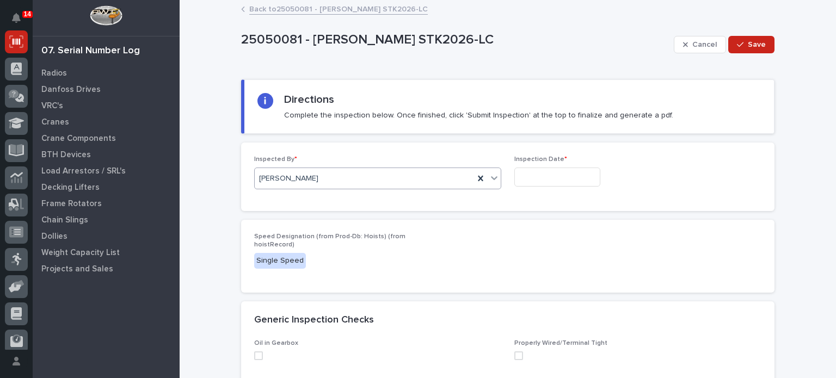
click at [549, 178] on input "text" at bounding box center [557, 177] width 86 height 19
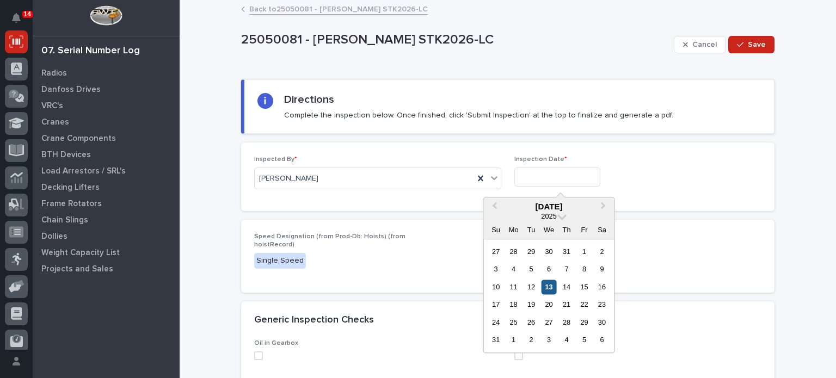
click at [550, 285] on div "13" at bounding box center [549, 287] width 15 height 15
type input "**********"
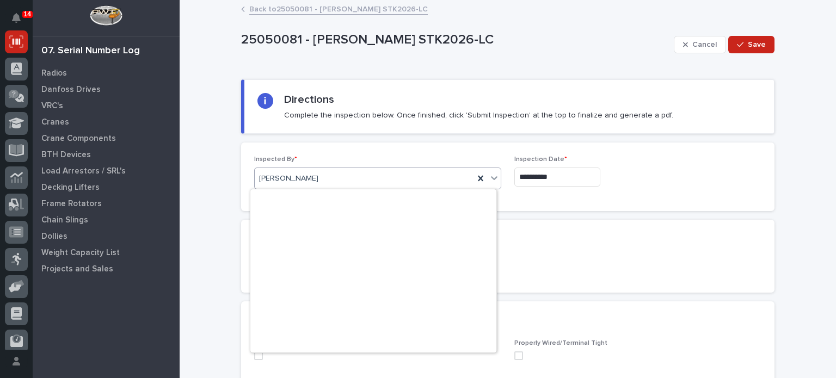
click at [389, 176] on div "[PERSON_NAME]" at bounding box center [364, 179] width 219 height 18
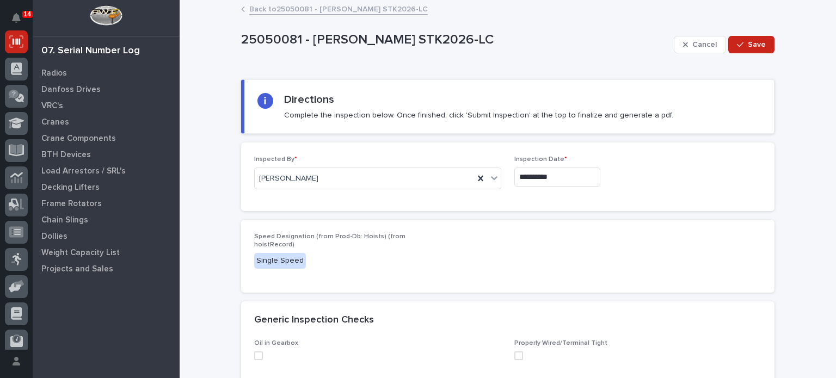
click at [563, 278] on div "Speed Designation (from Prod-Db: Hoists) (from hoistRecord) Single Speed" at bounding box center [507, 256] width 507 height 47
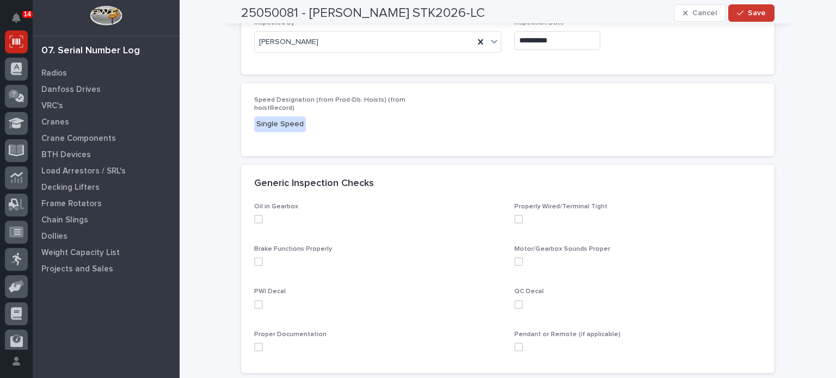
scroll to position [137, 0]
click at [254, 216] on span at bounding box center [258, 218] width 9 height 9
click at [254, 260] on span at bounding box center [258, 261] width 9 height 9
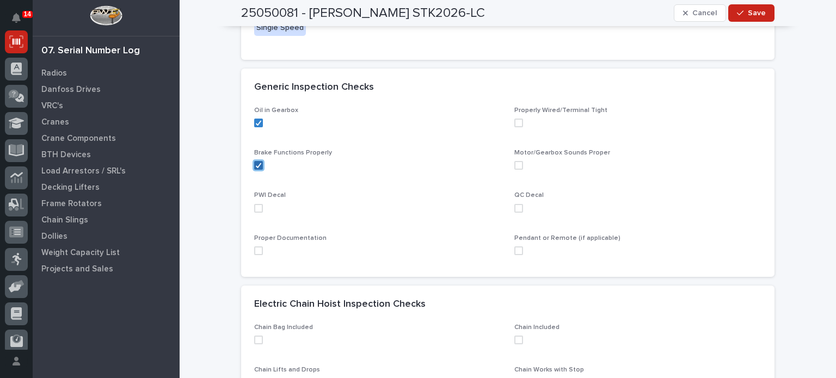
scroll to position [235, 0]
click at [255, 211] on div "PWI Decal" at bounding box center [377, 204] width 247 height 29
click at [255, 206] on span at bounding box center [258, 207] width 9 height 9
click at [254, 248] on span at bounding box center [258, 249] width 9 height 9
click at [514, 246] on span at bounding box center [518, 249] width 9 height 9
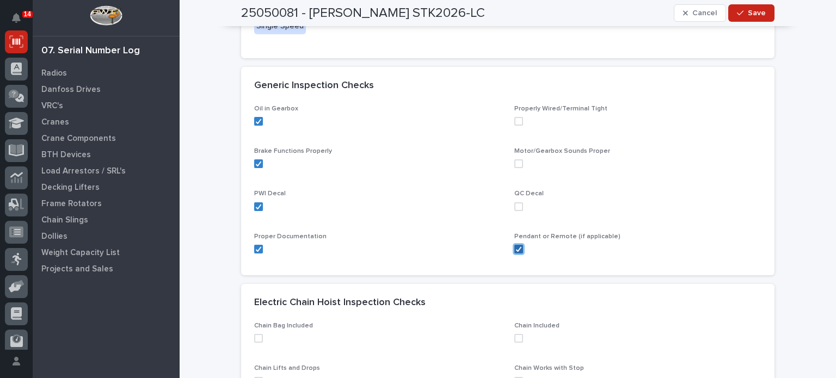
click at [516, 247] on icon at bounding box center [519, 249] width 7 height 5
click at [516, 246] on span at bounding box center [518, 249] width 9 height 9
click at [514, 201] on div "QC Decal" at bounding box center [637, 204] width 247 height 29
click at [514, 211] on div "QC Decal" at bounding box center [637, 204] width 247 height 29
click at [518, 204] on span at bounding box center [518, 207] width 9 height 9
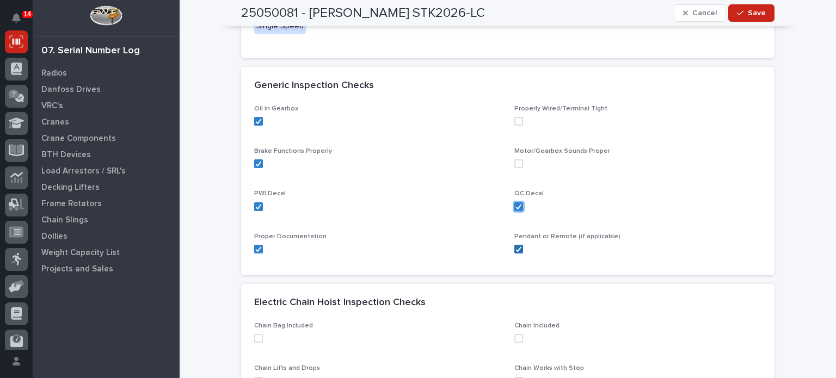
click at [516, 163] on span at bounding box center [518, 164] width 9 height 9
click at [514, 120] on span at bounding box center [518, 121] width 9 height 9
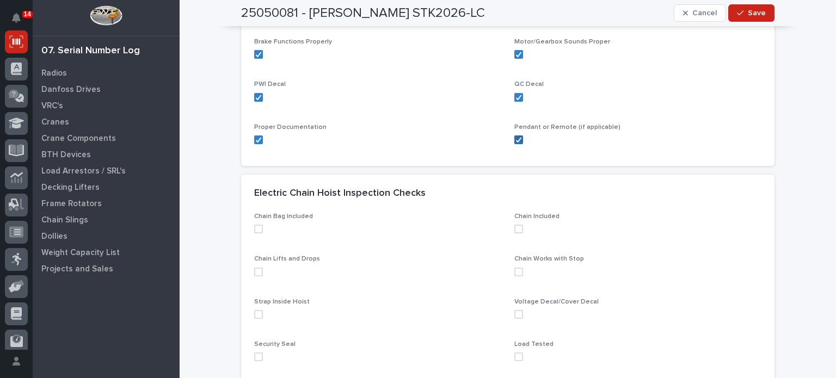
scroll to position [346, 0]
click at [256, 230] on span at bounding box center [258, 227] width 9 height 9
click at [254, 269] on span at bounding box center [258, 270] width 9 height 9
click at [254, 313] on span at bounding box center [258, 313] width 9 height 9
click at [254, 352] on span at bounding box center [258, 355] width 9 height 9
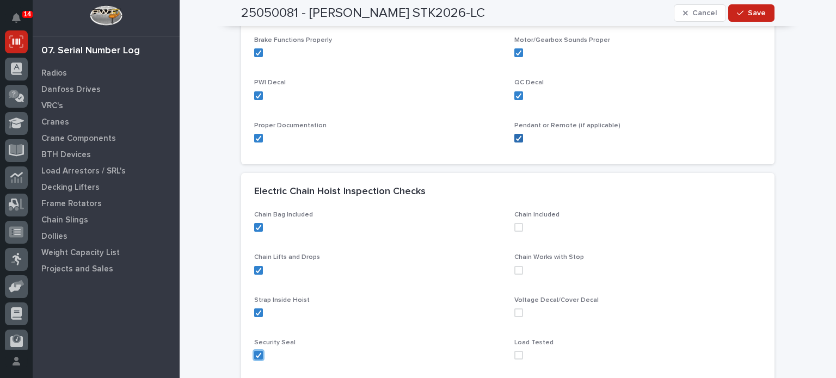
click at [514, 351] on span at bounding box center [518, 355] width 9 height 9
click at [514, 312] on span at bounding box center [518, 313] width 9 height 9
click at [518, 270] on span at bounding box center [518, 270] width 9 height 9
click at [517, 228] on span at bounding box center [518, 227] width 9 height 9
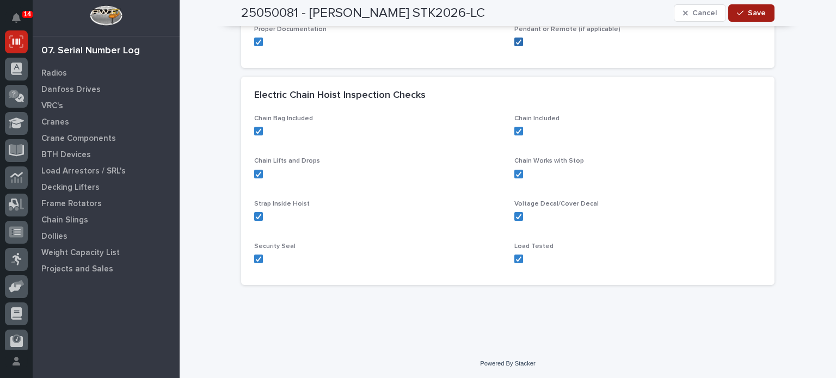
click at [764, 8] on button "Save" at bounding box center [751, 12] width 46 height 17
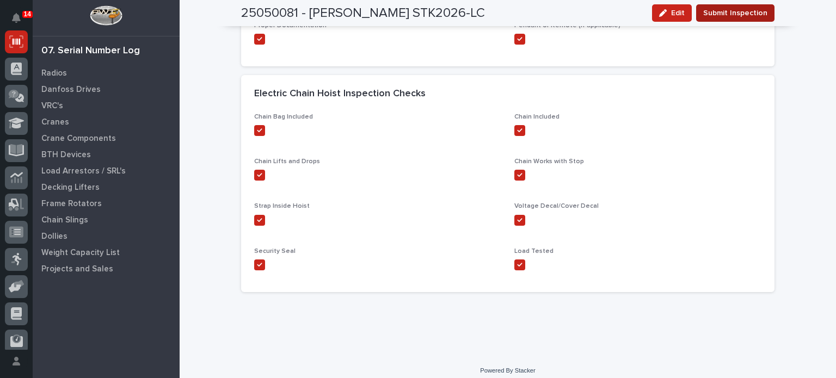
click at [751, 9] on span "Submit Inspection" at bounding box center [735, 13] width 64 height 13
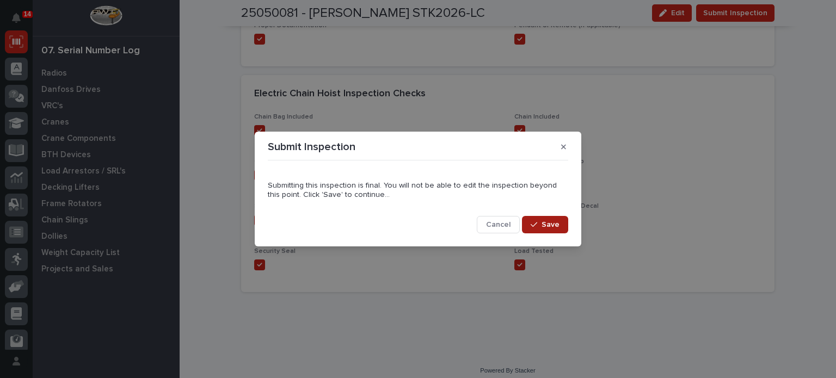
click at [543, 227] on span "Save" at bounding box center [551, 225] width 18 height 10
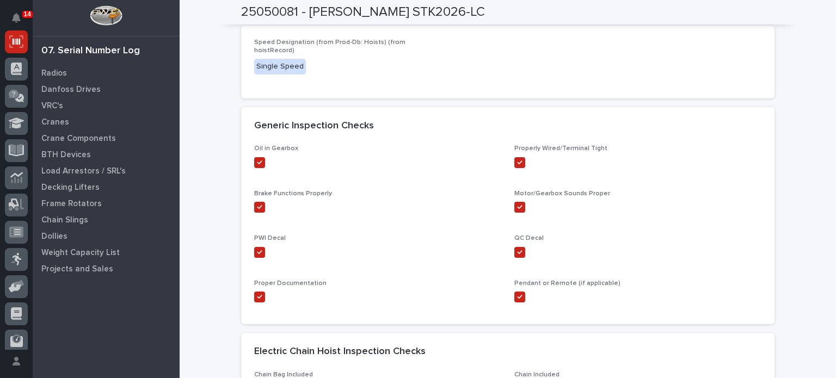
scroll to position [185, 0]
click at [265, 109] on div "Generic Inspection Checks" at bounding box center [508, 126] width 534 height 38
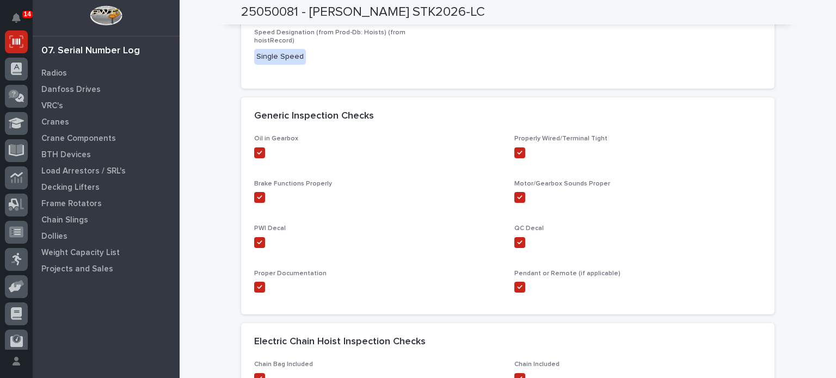
click at [265, 109] on div "Loading... Saving… Loading... Saving… Loading... Saving… Inspection PDF This fi…" at bounding box center [508, 219] width 534 height 659
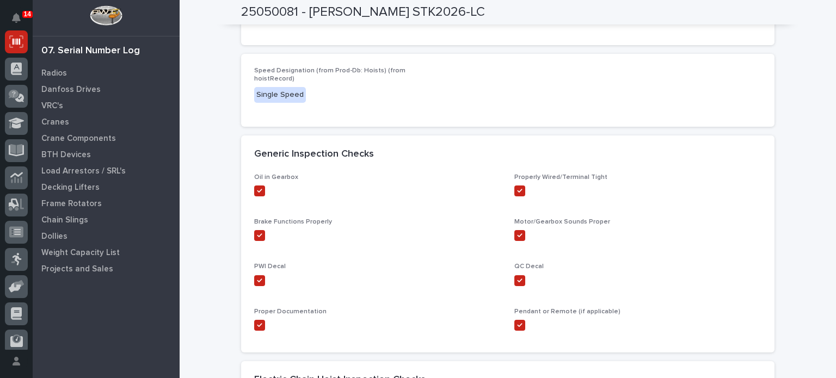
scroll to position [209, 0]
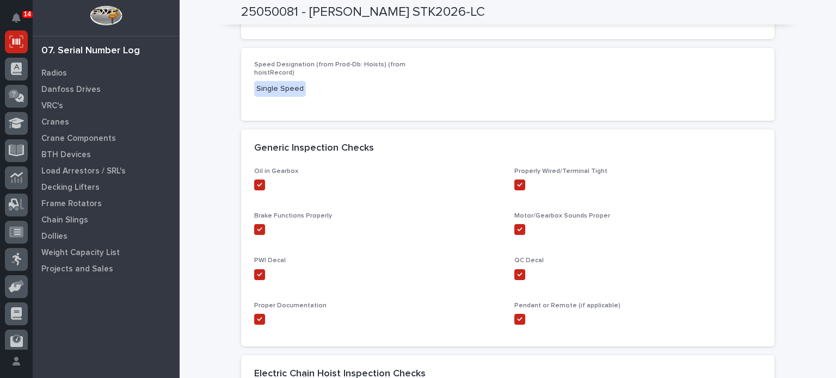
click at [265, 109] on div "Speed Designation (from Prod-Db: Hoists) (from hoistRecord) Single Speed" at bounding box center [508, 84] width 534 height 73
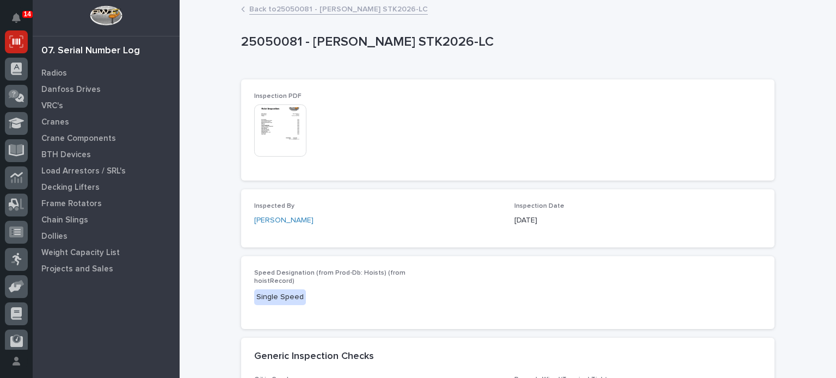
click at [264, 160] on div "Inspection PDF This file cannot be opened Download File" at bounding box center [334, 130] width 161 height 75
click at [387, 155] on div "This file cannot be opened Download File" at bounding box center [334, 132] width 161 height 54
click at [278, 113] on img at bounding box center [280, 131] width 52 height 52
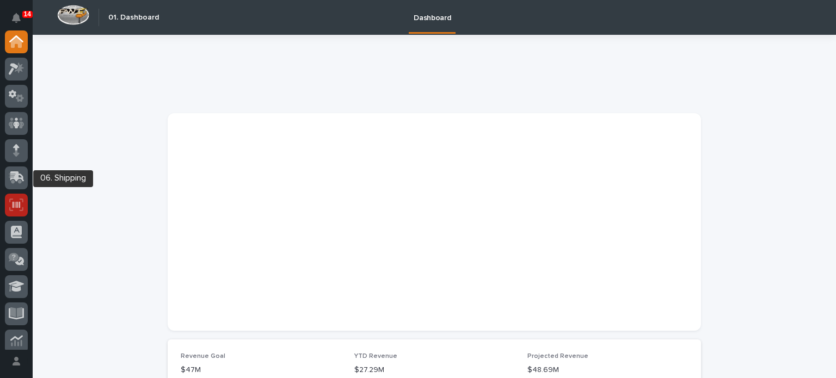
click at [14, 204] on icon at bounding box center [17, 204] width 8 height 7
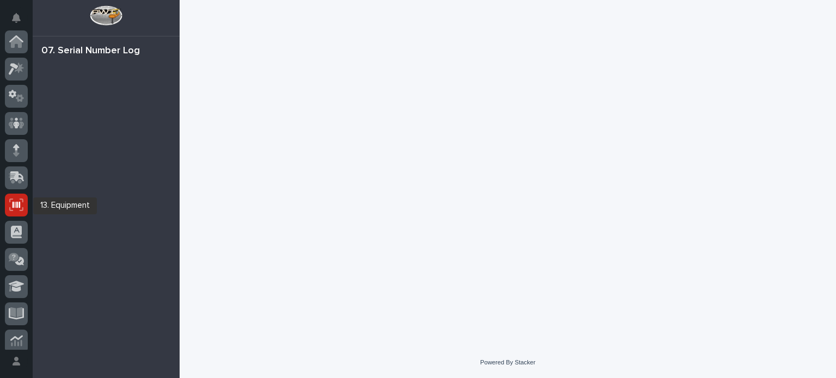
scroll to position [163, 0]
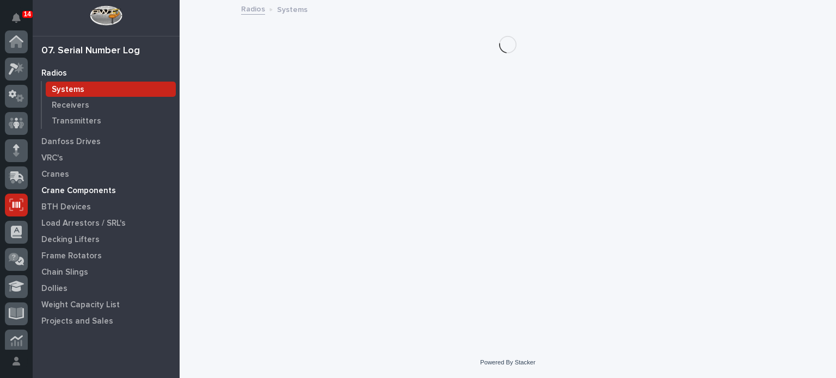
scroll to position [163, 0]
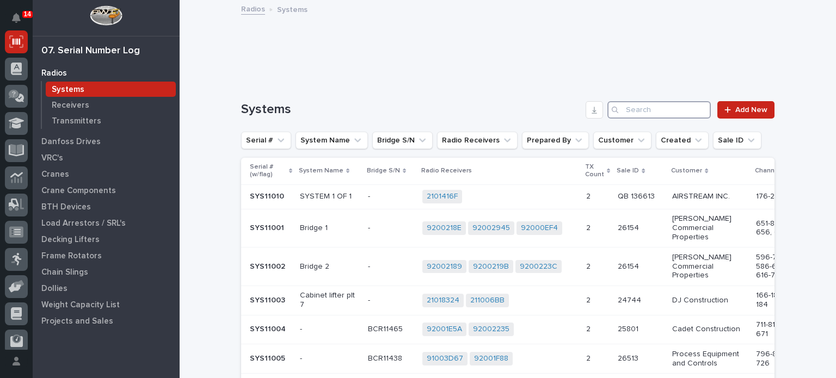
click at [626, 115] on input "Search" at bounding box center [659, 109] width 103 height 17
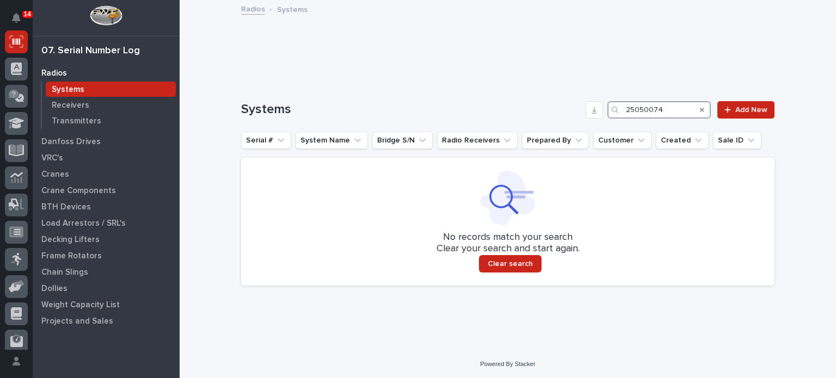
drag, startPoint x: 626, startPoint y: 115, endPoint x: 679, endPoint y: 114, distance: 52.8
click at [679, 114] on input "25050074" at bounding box center [659, 109] width 103 height 17
type input "25050074"
click at [736, 59] on div at bounding box center [508, 45] width 534 height 44
drag, startPoint x: 664, startPoint y: 113, endPoint x: 514, endPoint y: 121, distance: 150.5
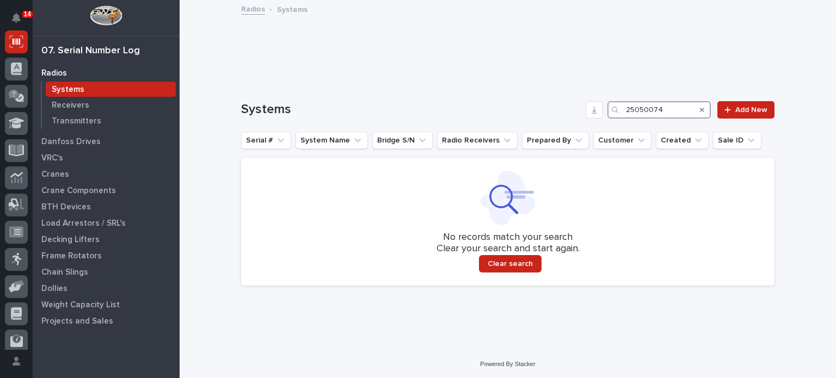
click at [514, 121] on div "Systems 25050074 Add New Serial # System Name Bridge S/N Radio Receivers Prepar…" at bounding box center [508, 193] width 534 height 185
click at [764, 106] on link "Add New" at bounding box center [746, 109] width 57 height 17
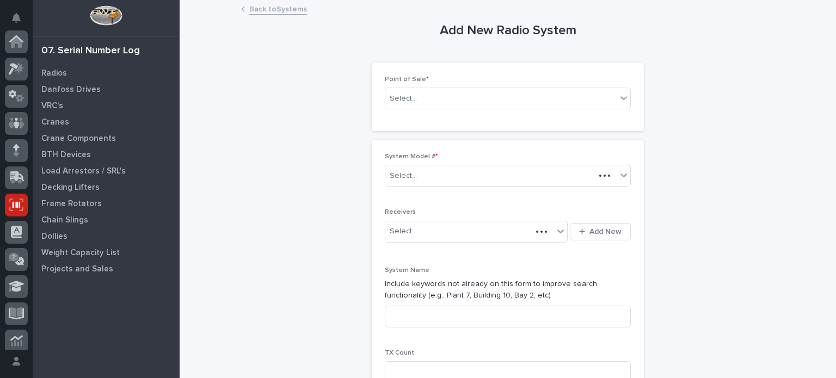
scroll to position [163, 0]
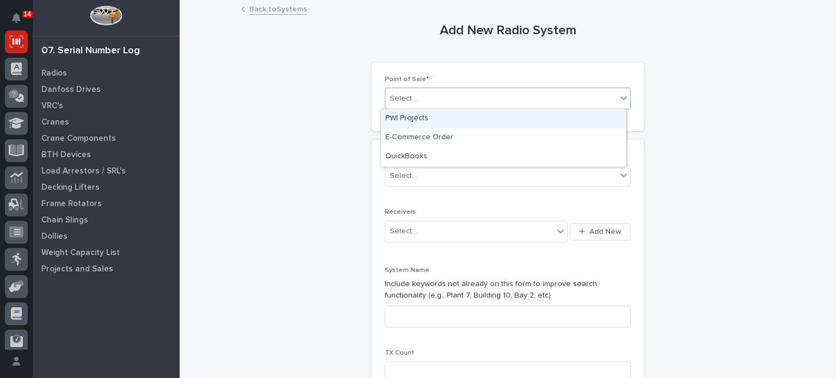
click at [536, 103] on div "Select..." at bounding box center [500, 99] width 231 height 18
click at [492, 113] on div "PWI Projects" at bounding box center [503, 118] width 245 height 19
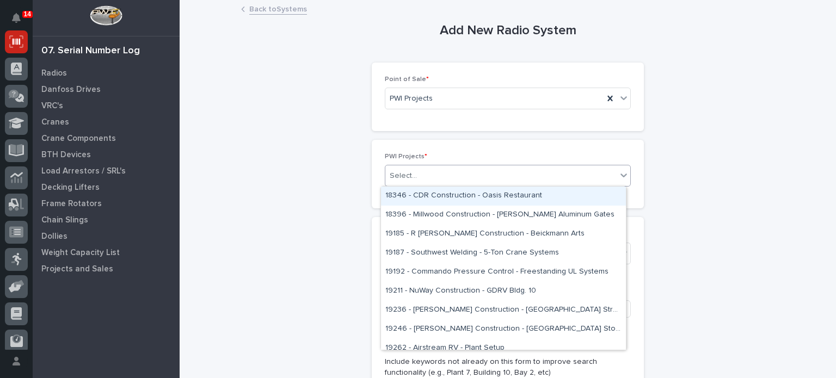
click at [460, 174] on div "Select..." at bounding box center [500, 176] width 231 height 18
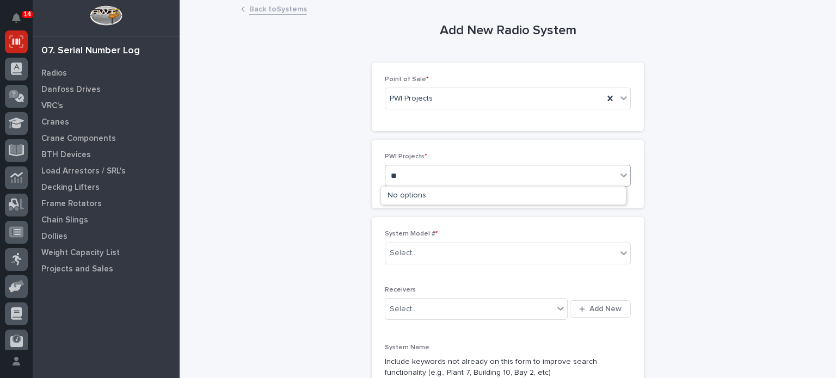
type input "*"
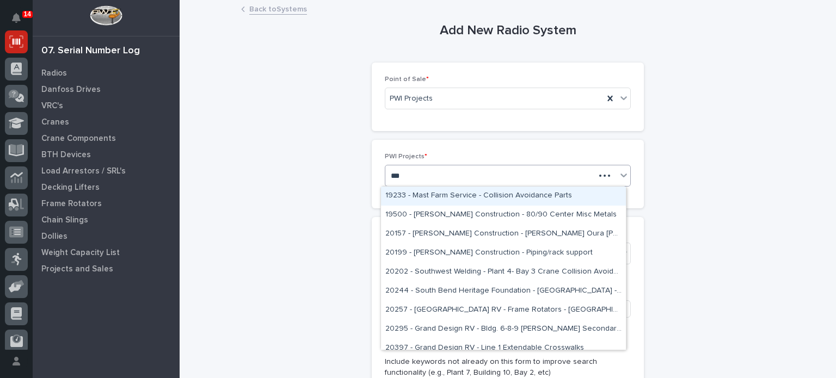
type input "****"
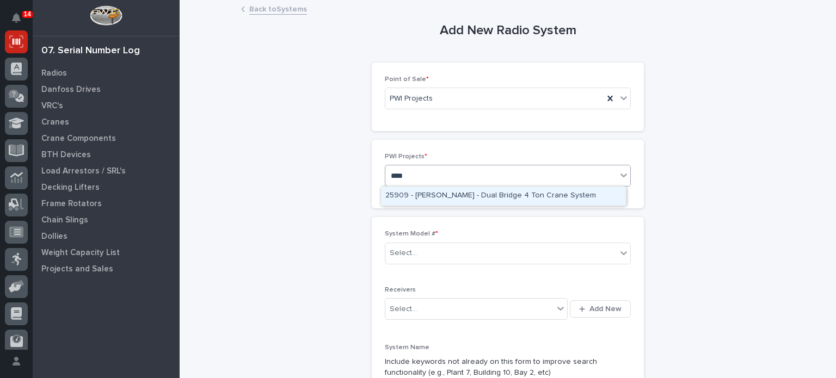
click at [464, 198] on div "25909 - [PERSON_NAME] - Dual Bridge 4 Ton Crane System" at bounding box center [503, 196] width 245 height 19
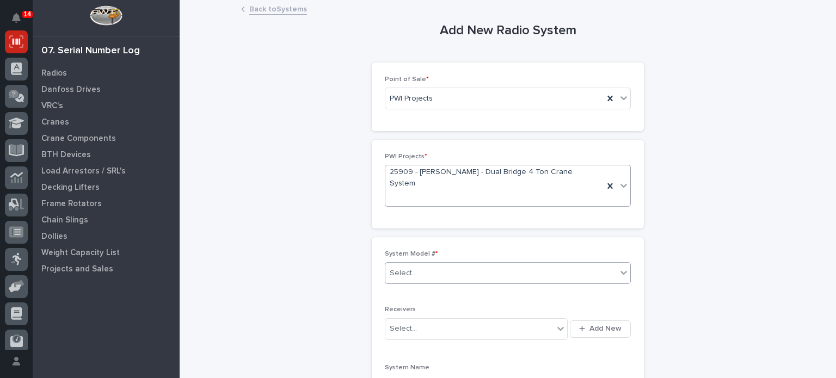
click at [436, 265] on div "Select..." at bounding box center [500, 274] width 231 height 18
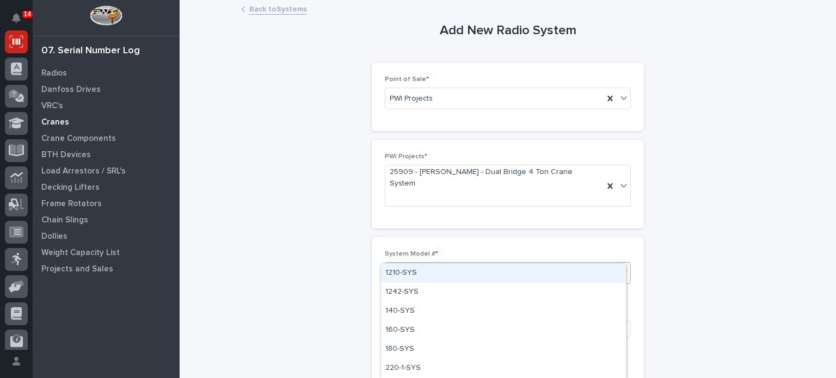
click at [166, 120] on div "Cranes" at bounding box center [106, 121] width 142 height 15
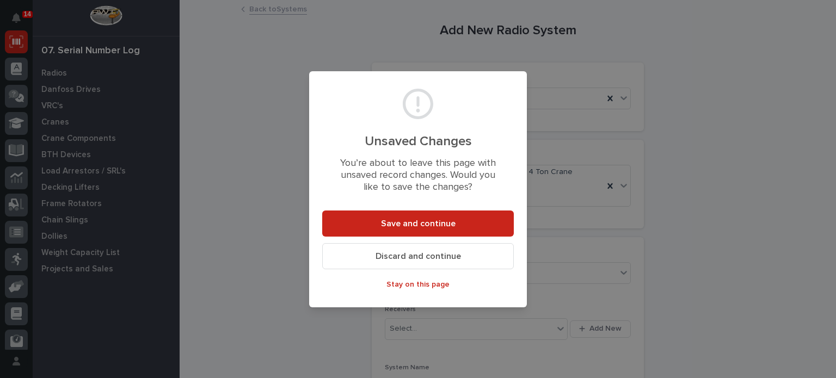
click at [422, 283] on span "Stay on this page" at bounding box center [418, 285] width 63 height 10
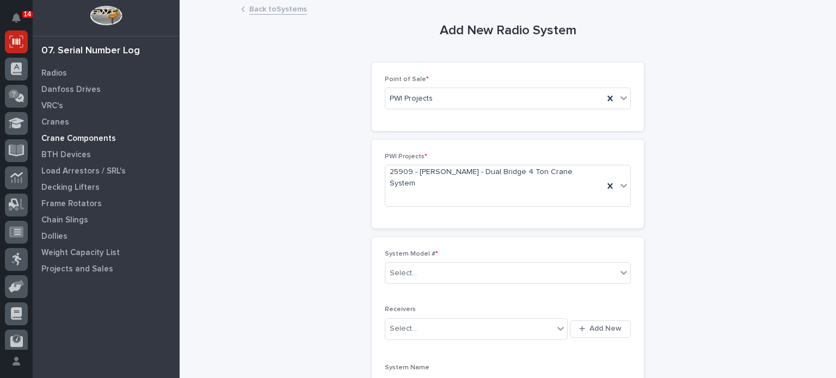
click at [65, 139] on p "Crane Components" at bounding box center [78, 139] width 75 height 10
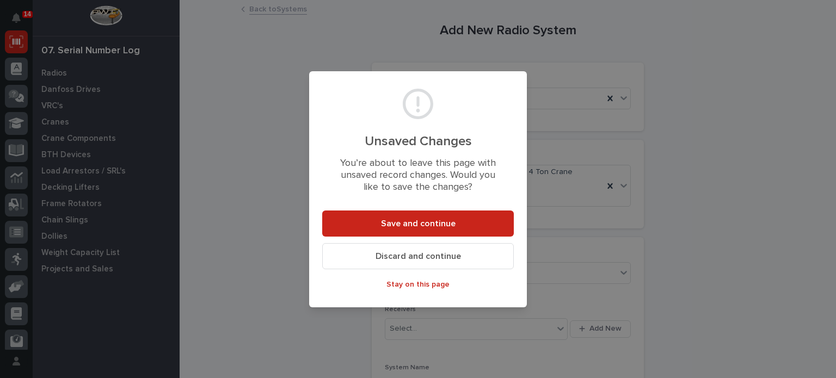
click at [403, 263] on button "Discard and continue" at bounding box center [418, 256] width 192 height 26
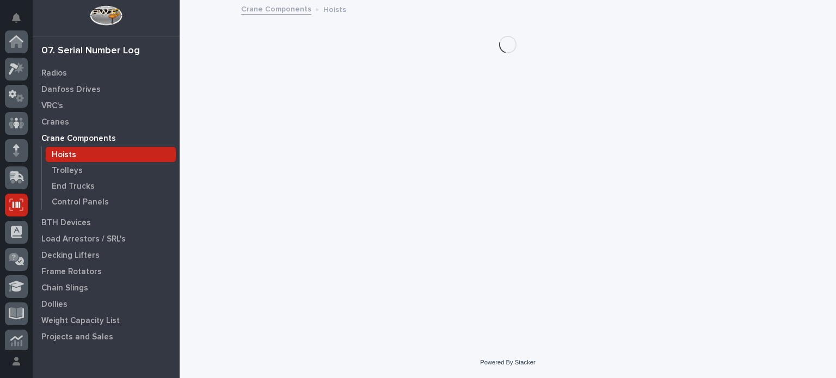
scroll to position [163, 0]
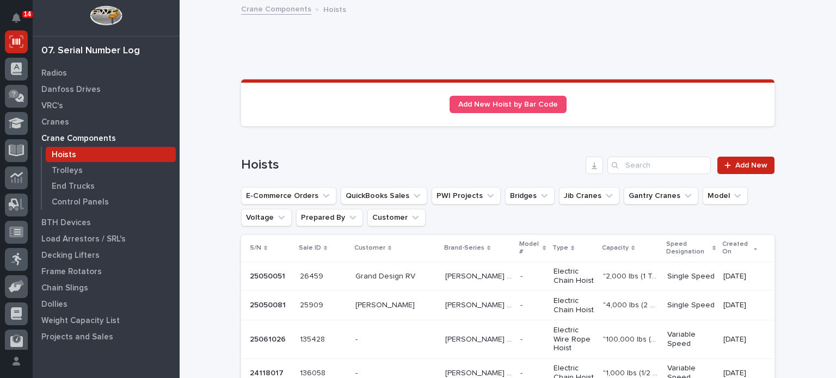
click at [738, 163] on span "Add New" at bounding box center [751, 166] width 32 height 8
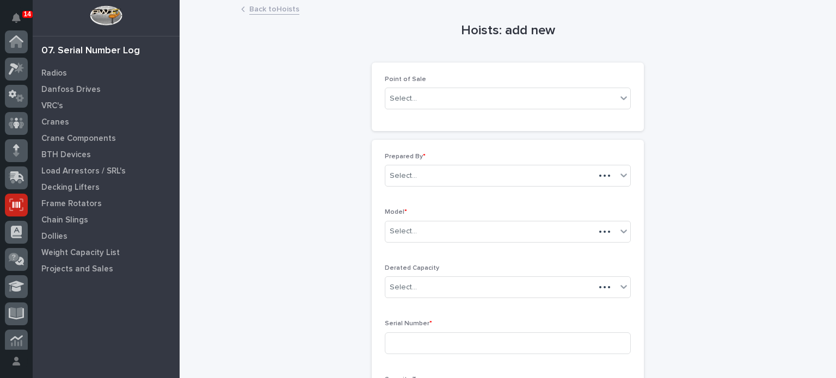
scroll to position [163, 0]
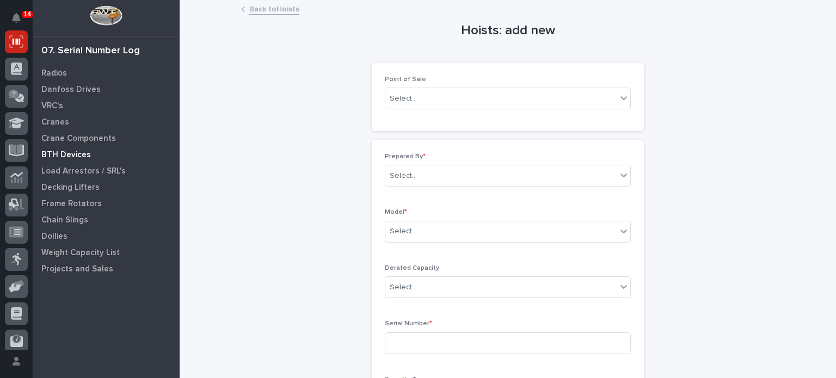
click at [77, 150] on p "BTH Devices" at bounding box center [66, 155] width 50 height 10
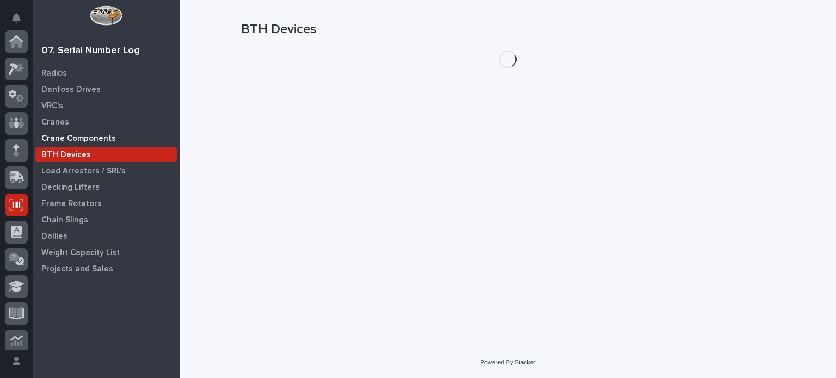
scroll to position [163, 0]
click at [78, 143] on p "Crane Components" at bounding box center [78, 139] width 75 height 10
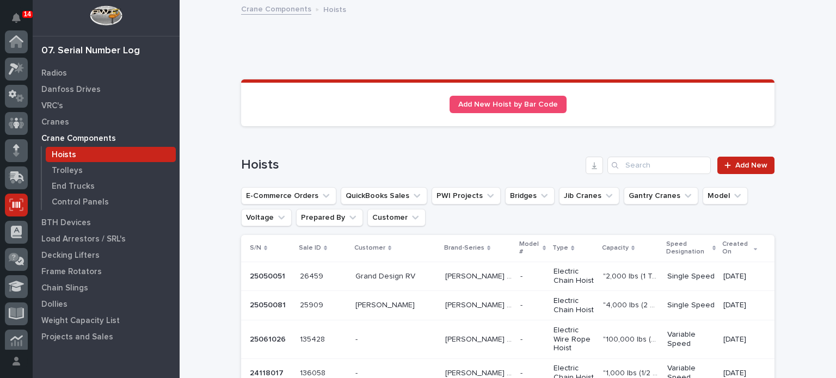
scroll to position [163, 0]
click at [78, 143] on p "Crane Components" at bounding box center [78, 139] width 75 height 10
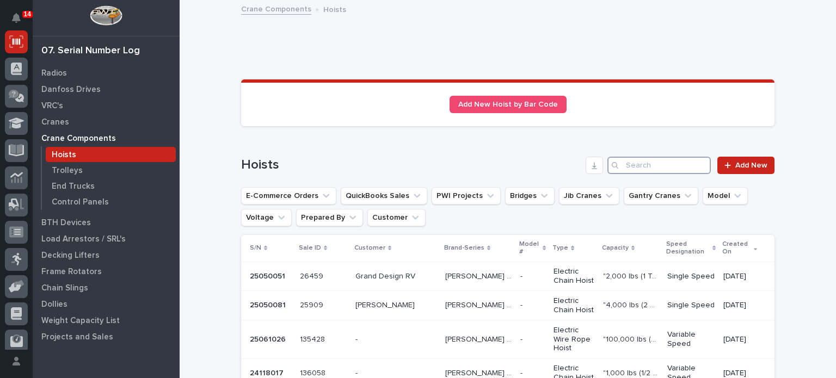
click at [633, 163] on input "Search" at bounding box center [659, 165] width 103 height 17
paste input "25050074"
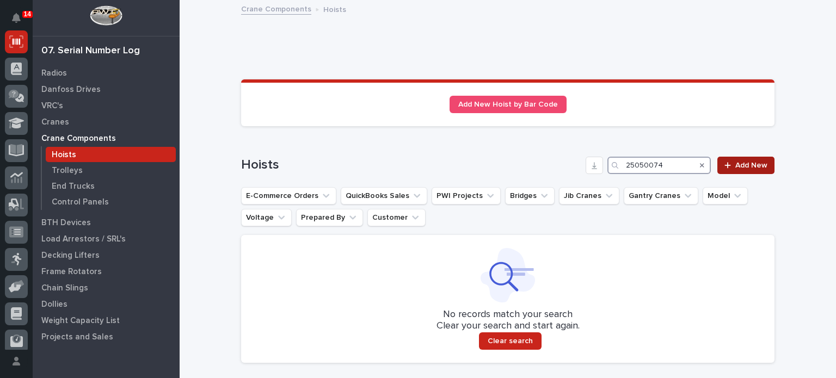
type input "25050074"
click at [756, 168] on span "Add New" at bounding box center [751, 166] width 32 height 8
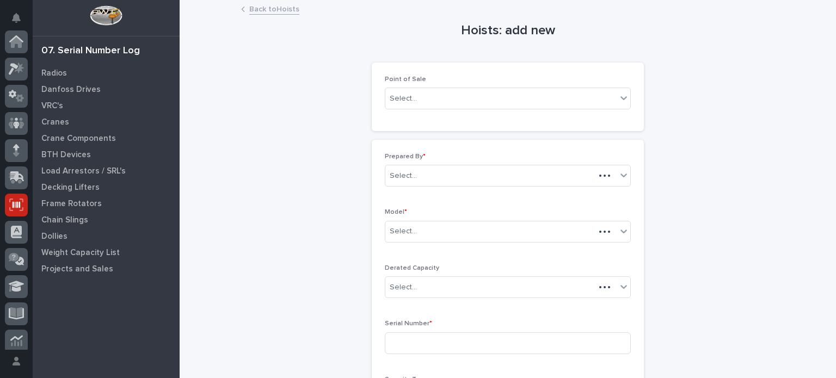
scroll to position [163, 0]
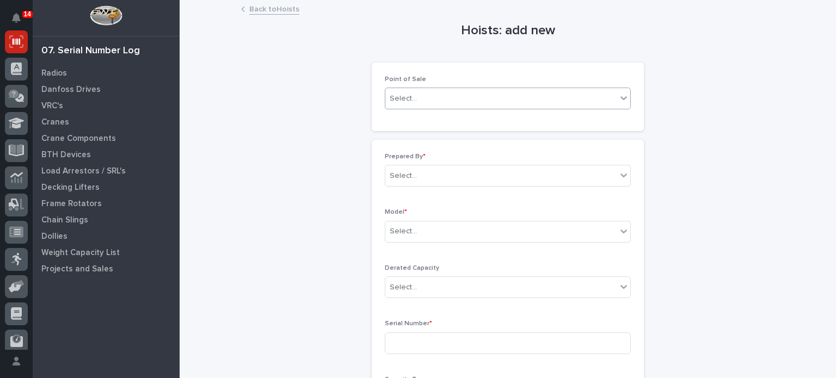
click at [617, 104] on div at bounding box center [623, 98] width 13 height 20
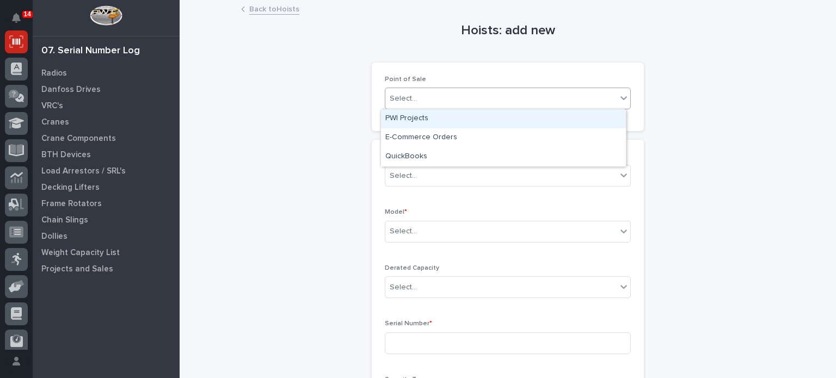
click at [503, 107] on div "Select..." at bounding box center [500, 99] width 231 height 18
click at [494, 102] on div "Select..." at bounding box center [500, 99] width 231 height 18
click at [480, 119] on div "PWI Projects" at bounding box center [503, 118] width 245 height 19
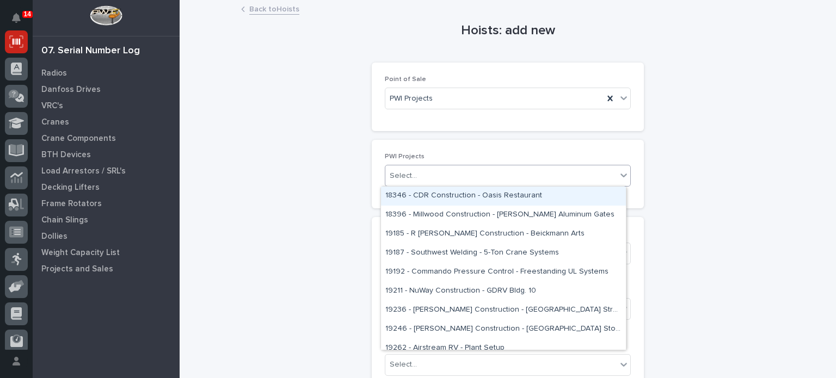
click at [470, 170] on div "Select..." at bounding box center [500, 176] width 231 height 18
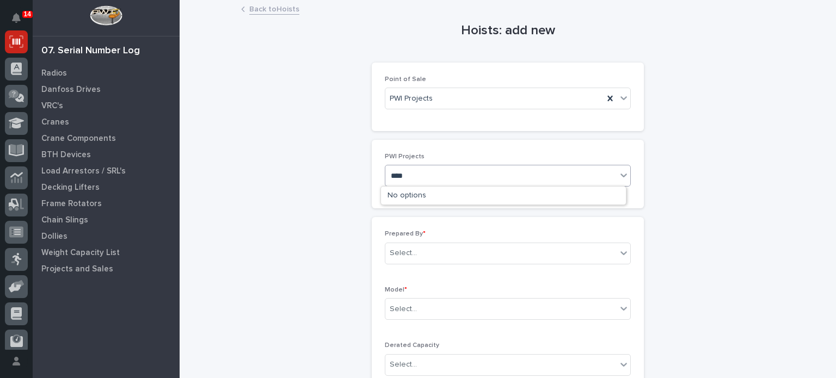
type input "*****"
click at [466, 194] on div "25909 - [PERSON_NAME] - Dual Bridge 4 Ton Crane System" at bounding box center [503, 196] width 245 height 19
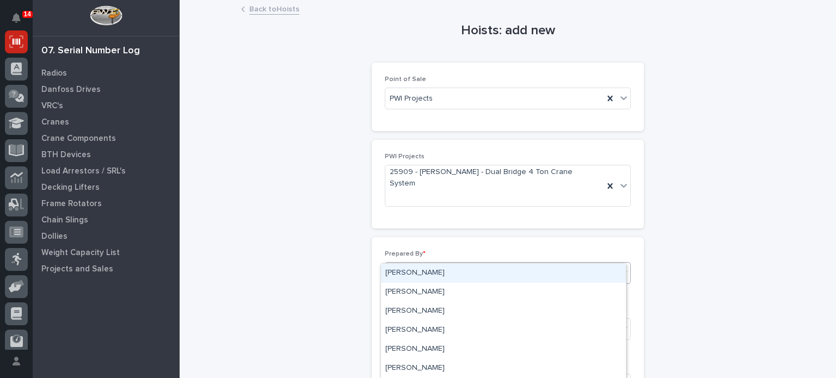
click at [448, 265] on div "Select..." at bounding box center [500, 274] width 231 height 18
type input "**********"
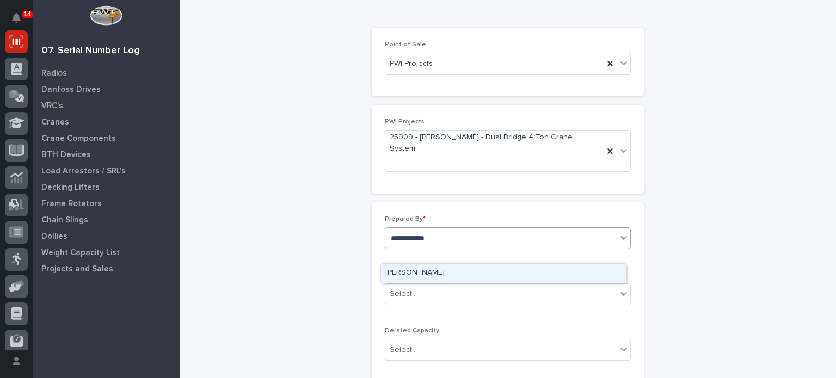
click at [441, 276] on div "[PERSON_NAME]" at bounding box center [503, 273] width 245 height 19
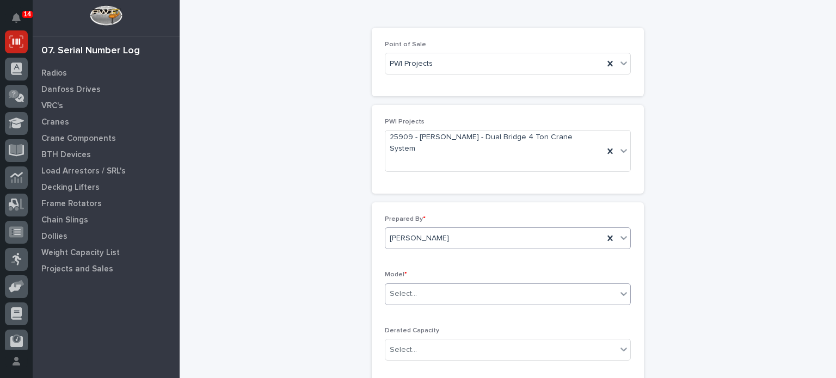
click at [441, 285] on div "Select..." at bounding box center [500, 294] width 231 height 18
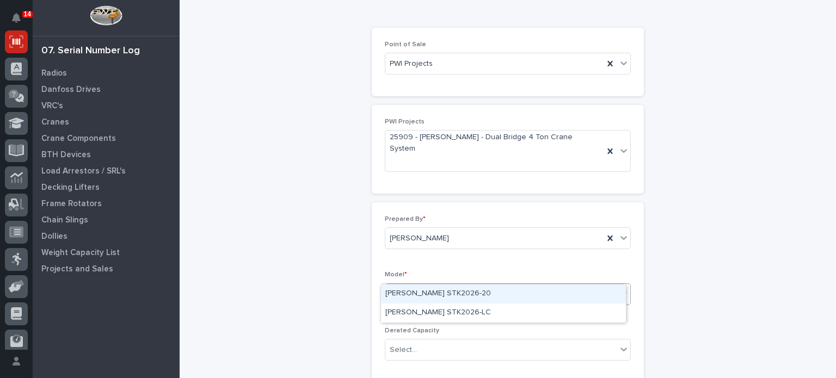
type input "*******"
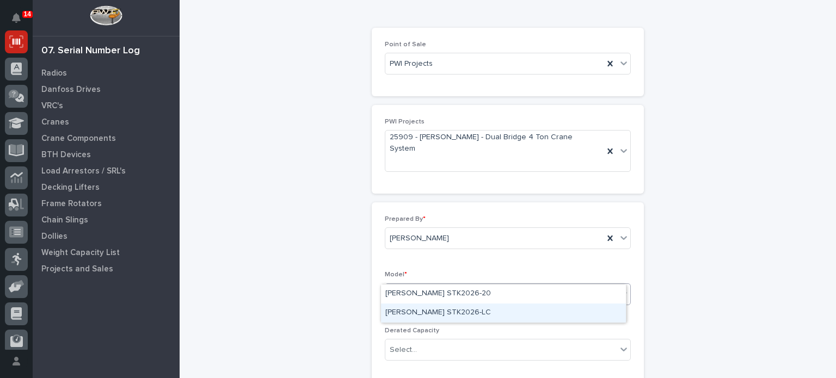
click at [436, 310] on div "[PERSON_NAME] STK2026-LC" at bounding box center [503, 313] width 245 height 19
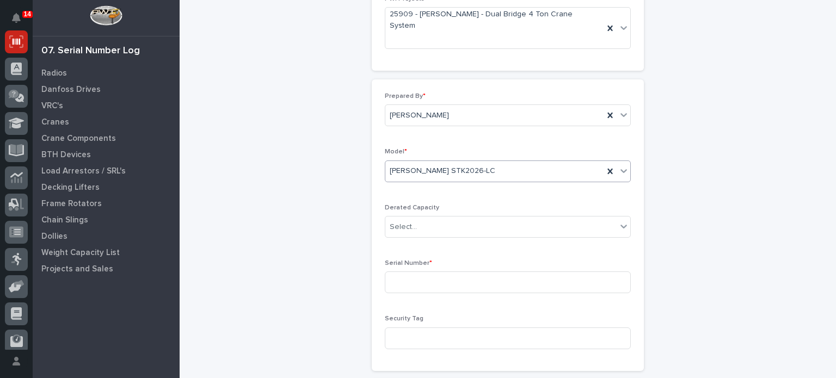
scroll to position [158, 0]
click at [432, 218] on div "Select..." at bounding box center [500, 227] width 231 height 18
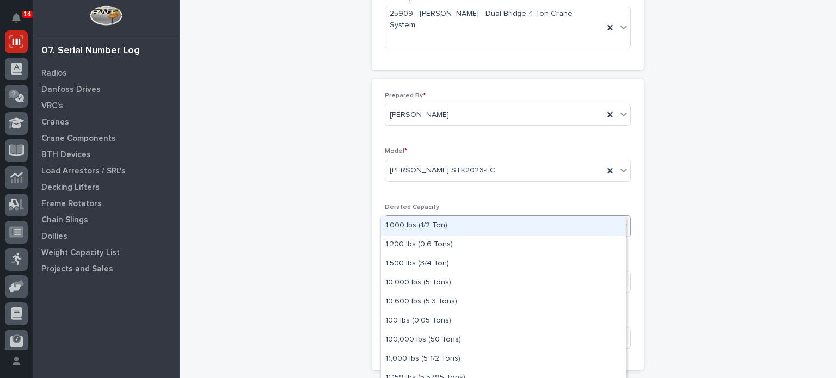
click at [137, 261] on link "Projects and Sales" at bounding box center [106, 269] width 147 height 16
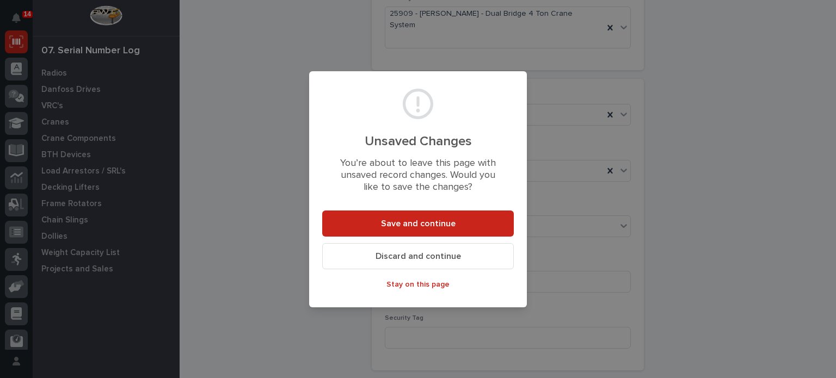
click at [428, 280] on span "Stay on this page" at bounding box center [418, 285] width 63 height 10
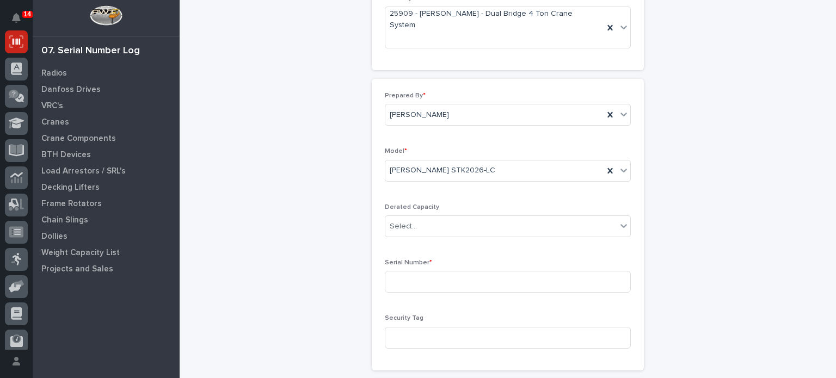
scroll to position [201, 0]
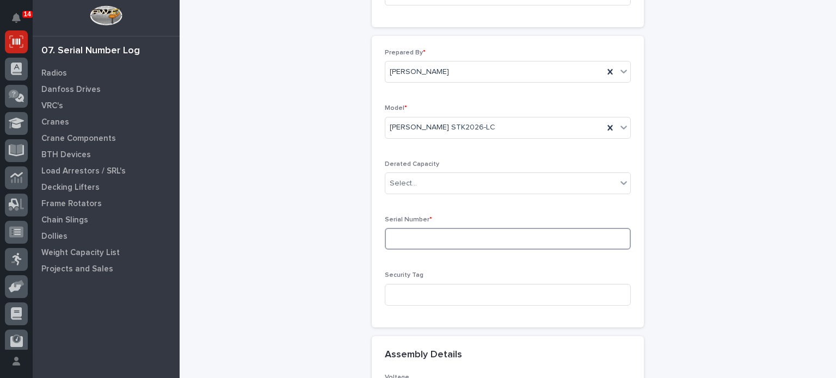
click at [426, 228] on input at bounding box center [508, 239] width 246 height 22
paste input "25050074"
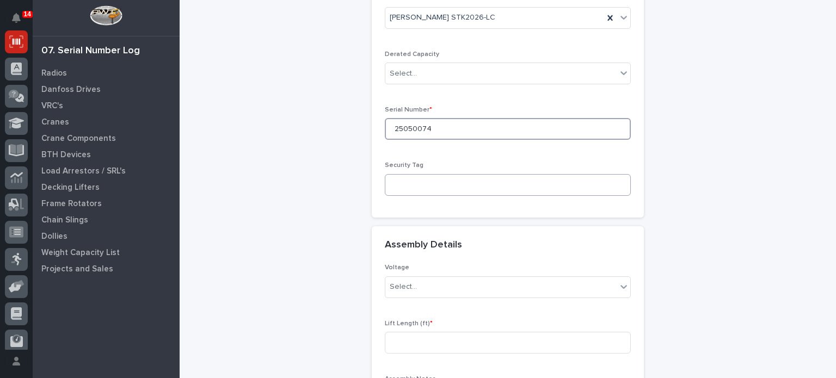
scroll to position [314, 0]
type input "25050074"
click at [418, 276] on div "Select..." at bounding box center [500, 285] width 231 height 18
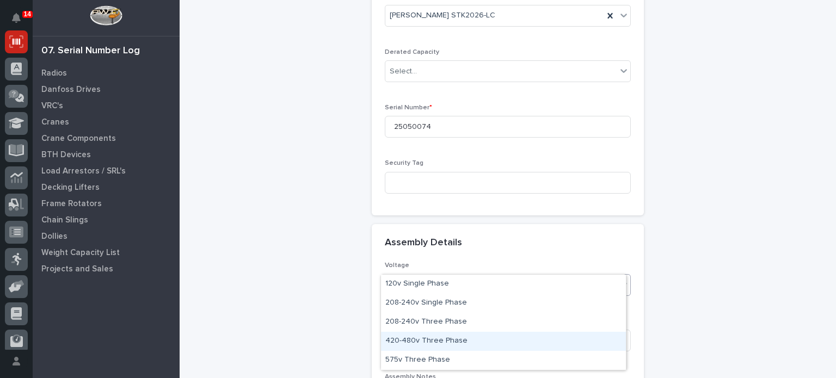
click at [411, 345] on div "420-480v Three Phase" at bounding box center [503, 341] width 245 height 19
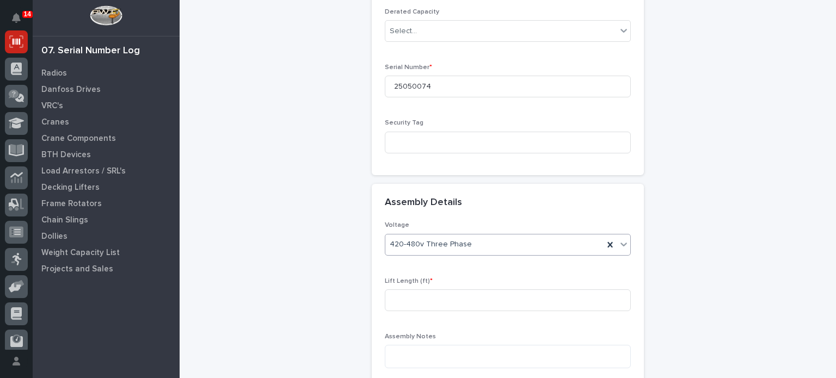
scroll to position [355, 0]
click at [432, 289] on input at bounding box center [508, 300] width 246 height 22
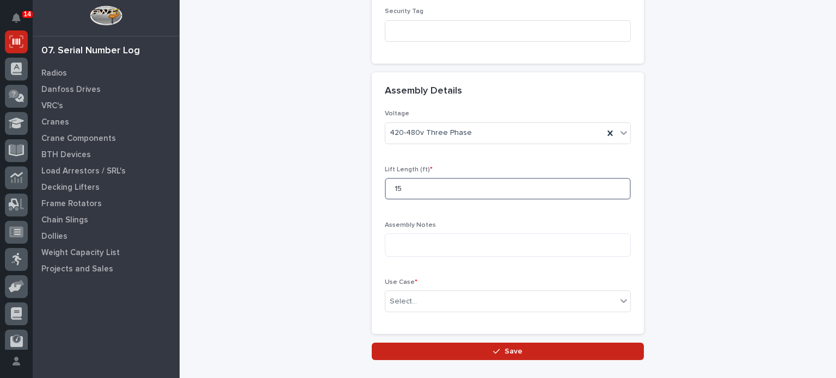
scroll to position [465, 0]
type input "15"
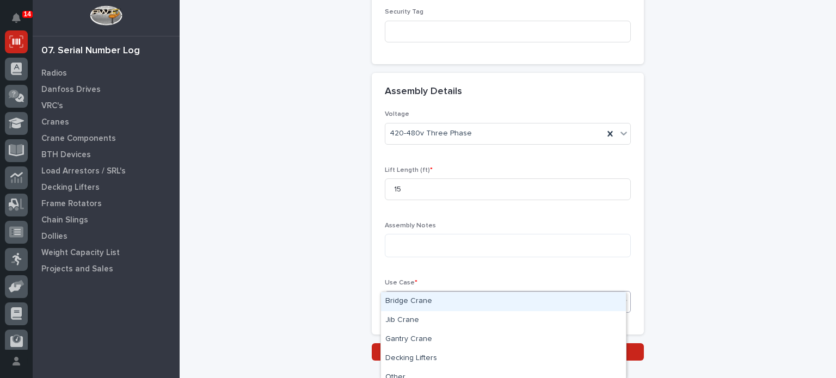
click at [425, 293] on div "Select..." at bounding box center [500, 302] width 231 height 18
type input "*"
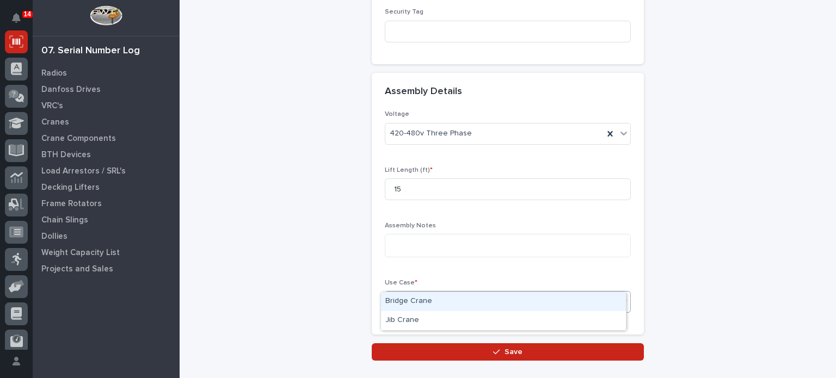
click at [424, 303] on div "Bridge Crane" at bounding box center [503, 301] width 245 height 19
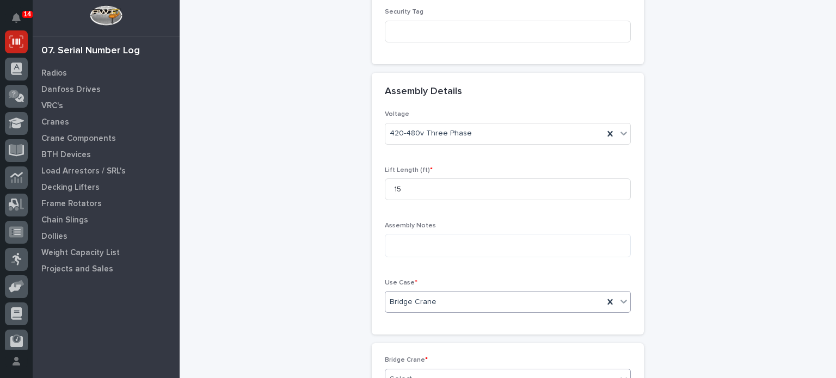
click at [418, 371] on div "Select..." at bounding box center [500, 380] width 231 height 18
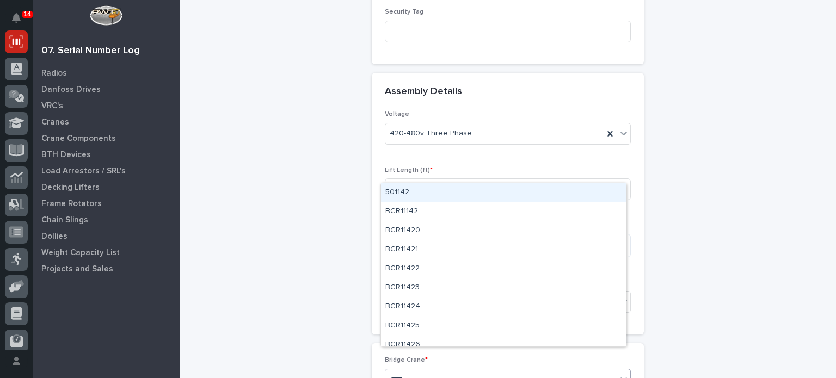
type input "*****"
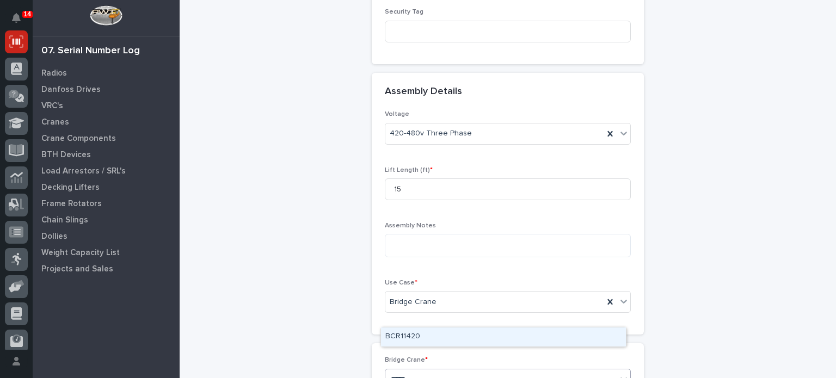
click at [425, 332] on div "BCR11420" at bounding box center [503, 337] width 245 height 19
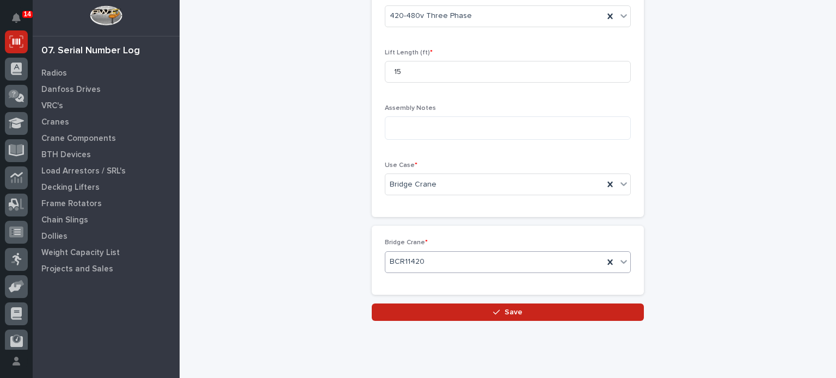
scroll to position [589, 0]
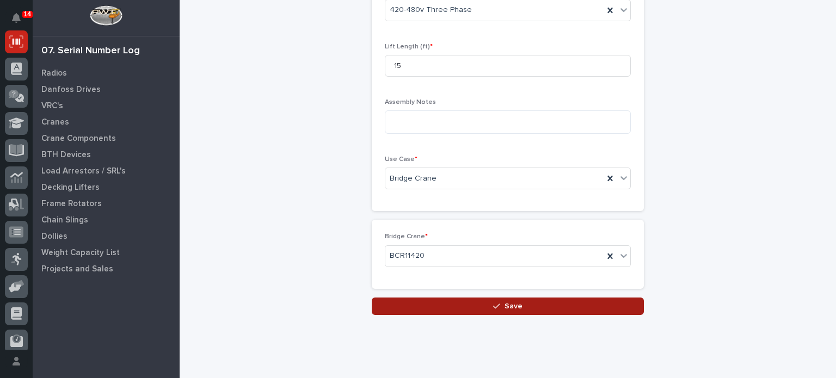
click at [436, 298] on button "Save" at bounding box center [508, 306] width 272 height 17
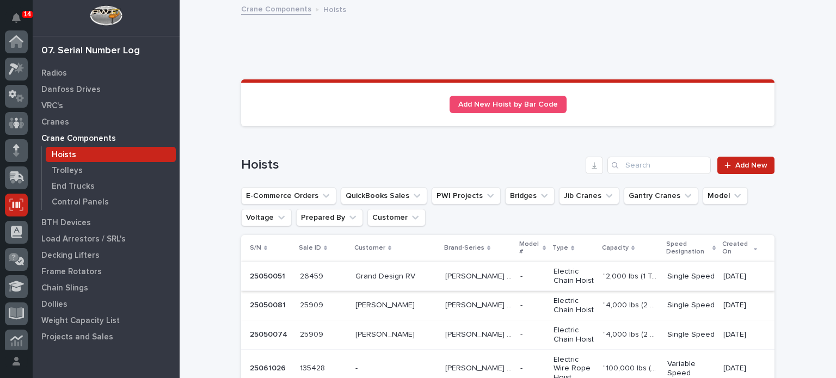
scroll to position [163, 0]
